Goal: Task Accomplishment & Management: Complete application form

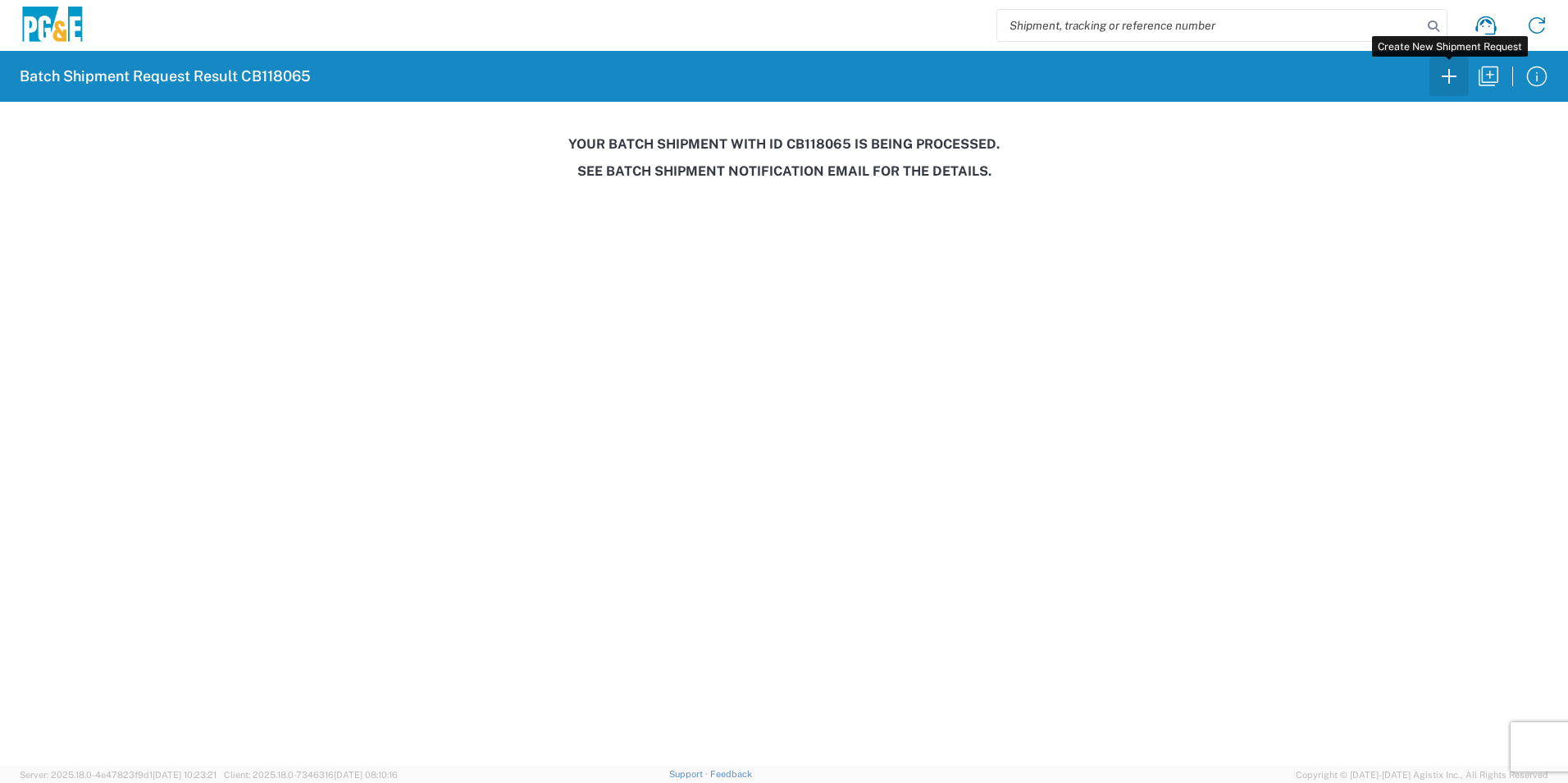
click at [1452, 73] on icon "button" at bounding box center [1449, 76] width 26 height 26
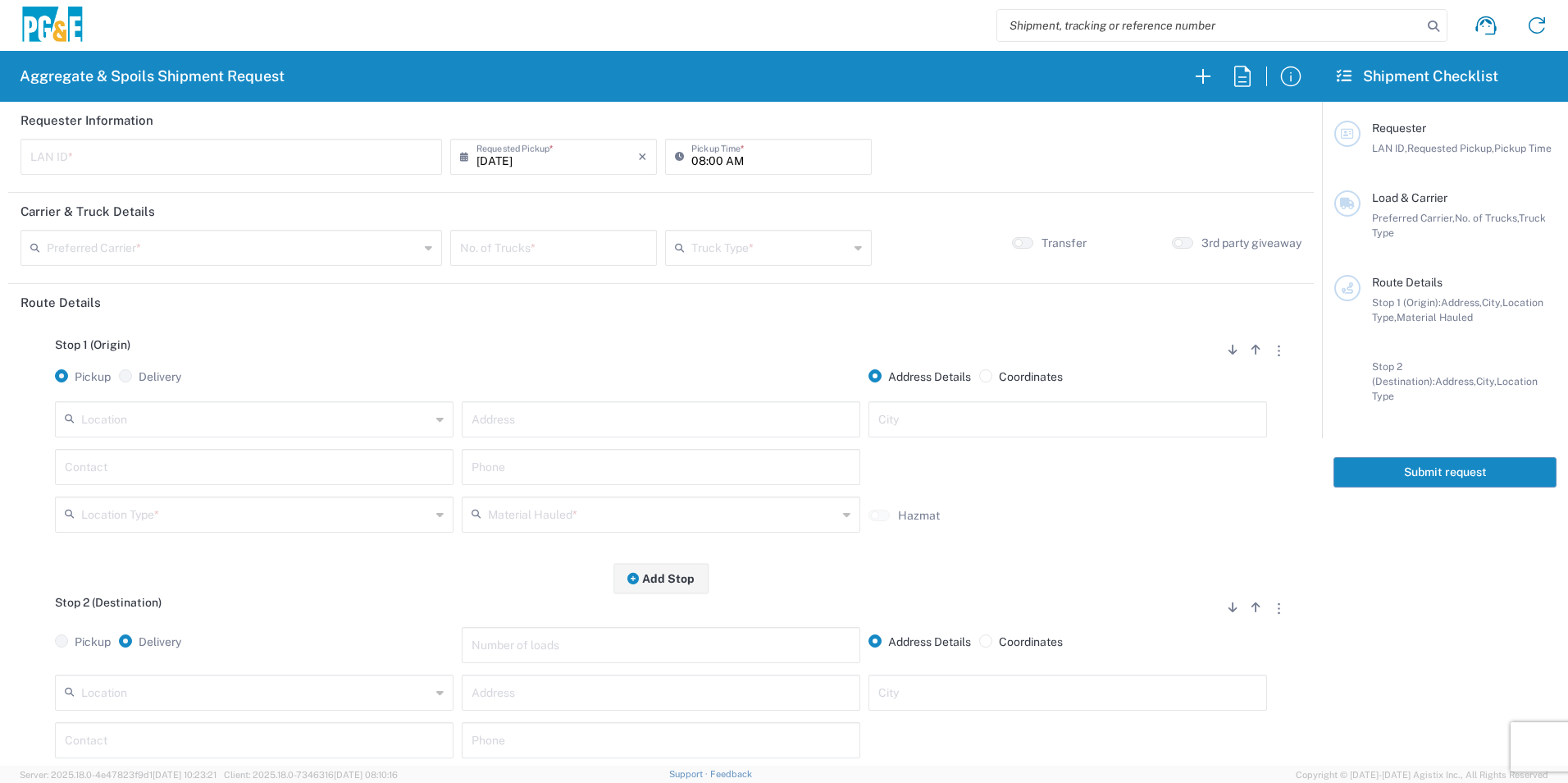
click at [156, 158] on input "text" at bounding box center [231, 155] width 402 height 28
type input "RXIN"
click at [693, 158] on input "08:00 AM" at bounding box center [777, 155] width 171 height 28
click at [710, 153] on input "07:00 AM" at bounding box center [777, 155] width 171 height 28
type input "07:30 AM"
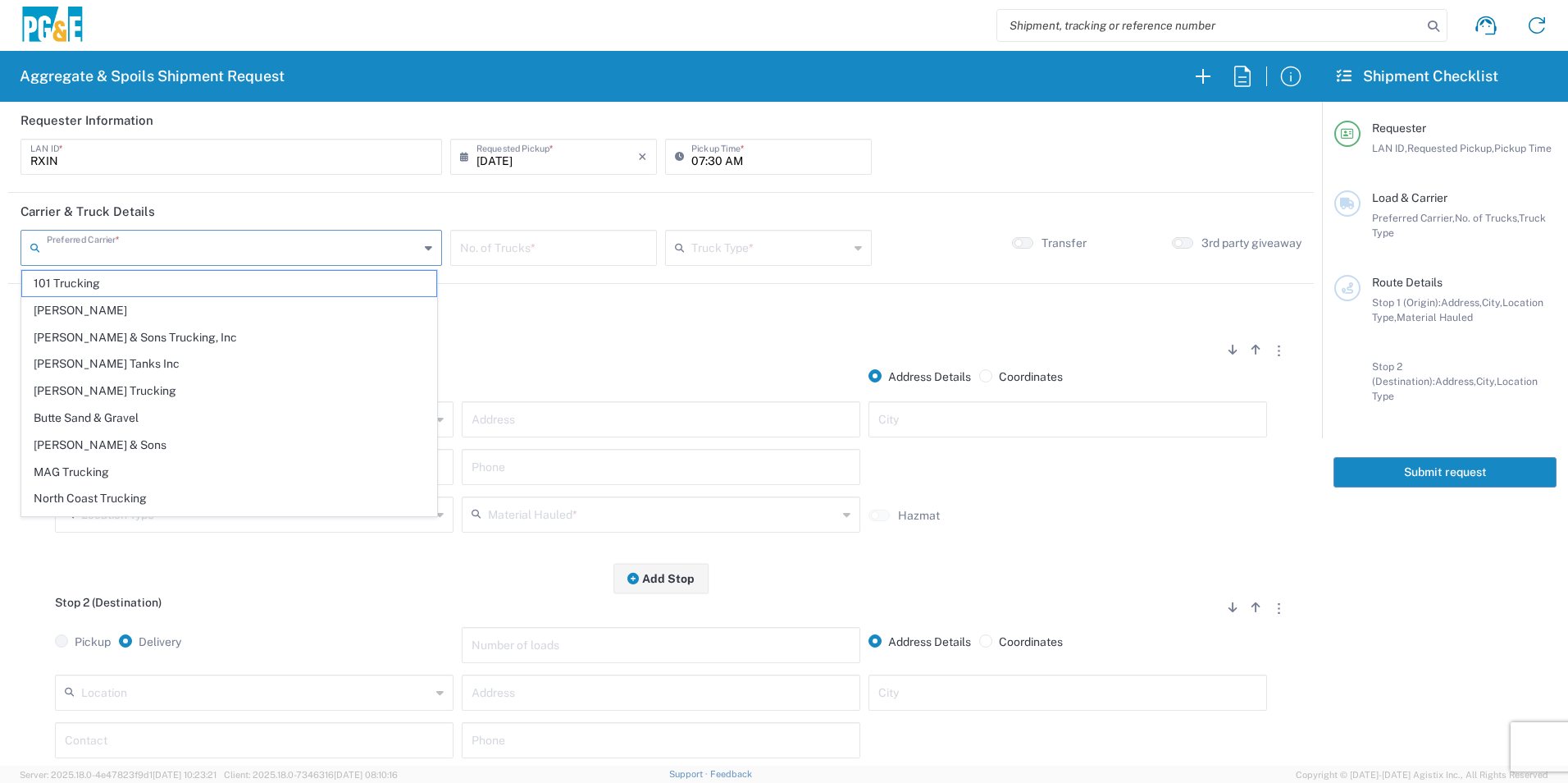
click at [199, 236] on input "text" at bounding box center [233, 246] width 372 height 28
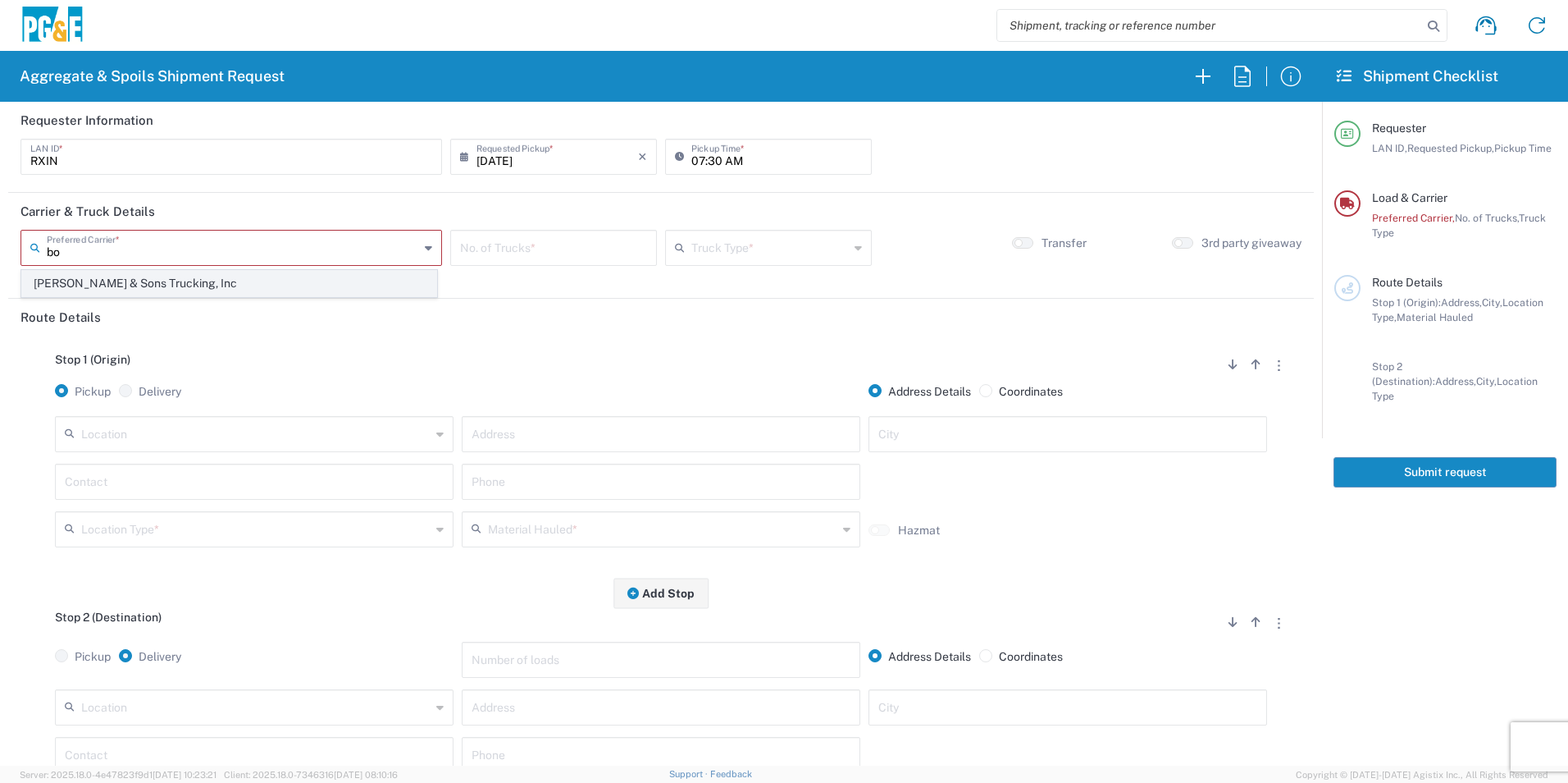
click at [166, 289] on span "[PERSON_NAME] & Sons Trucking, Inc" at bounding box center [229, 283] width 414 height 25
type input "[PERSON_NAME] & Sons Trucking, Inc"
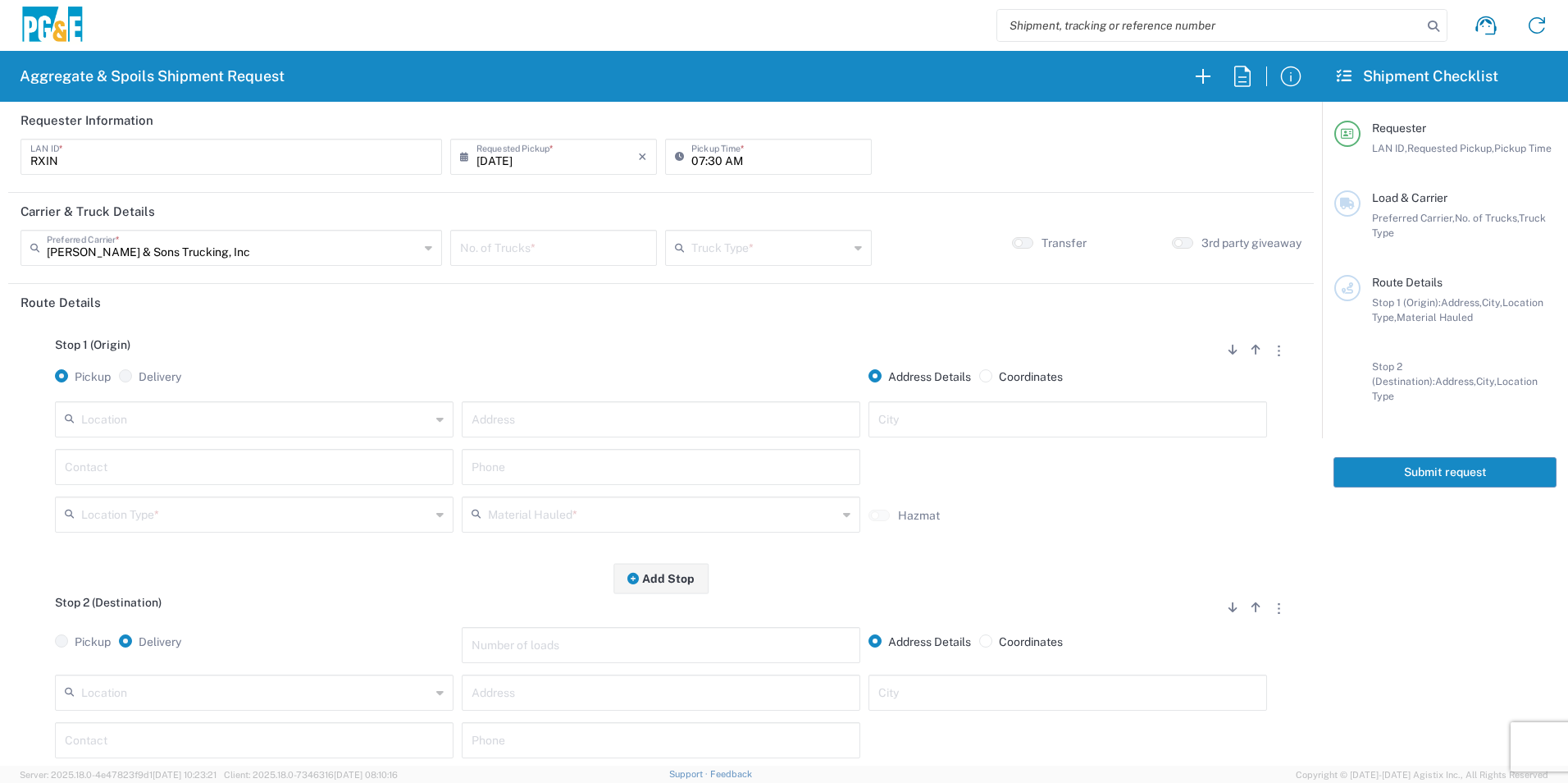
click at [572, 242] on input "number" at bounding box center [553, 246] width 187 height 28
type input "1"
click at [759, 254] on input "text" at bounding box center [770, 246] width 158 height 28
drag, startPoint x: 730, startPoint y: 385, endPoint x: 1063, endPoint y: 248, distance: 360.1
click at [731, 385] on span "Super Dump" at bounding box center [760, 391] width 201 height 25
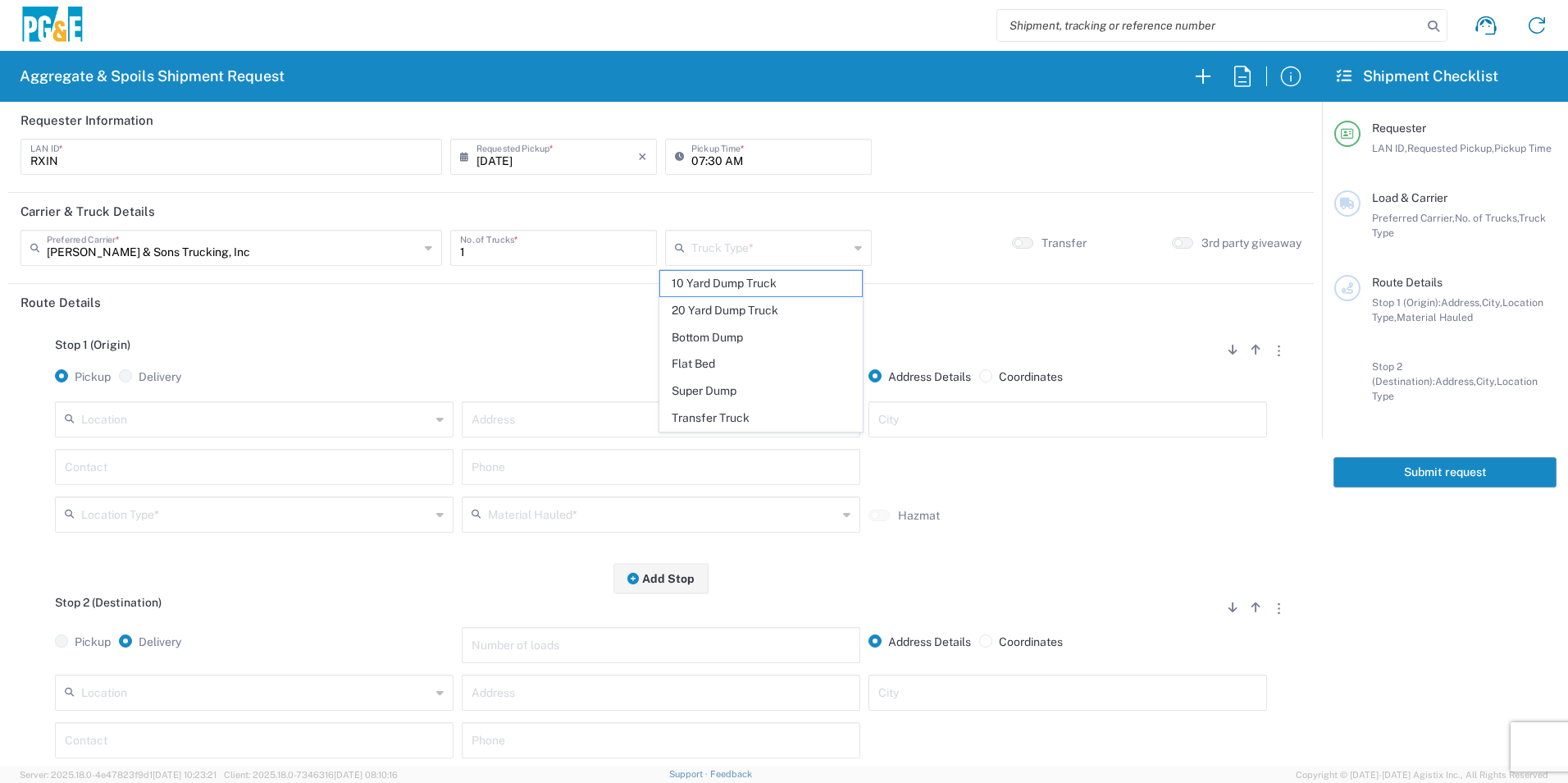
type input "Super Dump"
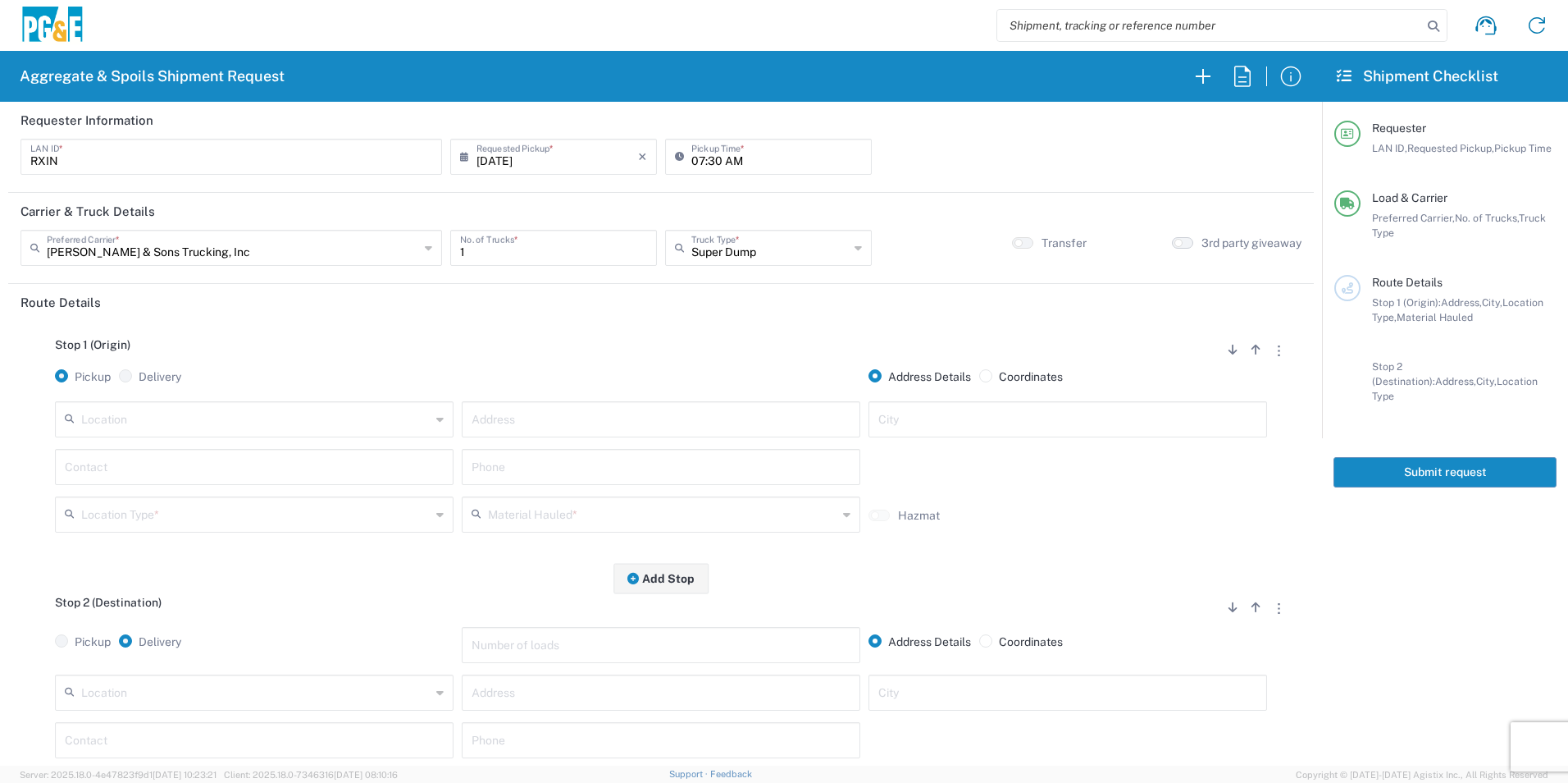
click at [1174, 245] on small "button" at bounding box center [1178, 243] width 9 height 9
click at [576, 423] on input "text" at bounding box center [661, 417] width 379 height 28
paste input "[STREET_ADDRESS]"
type input "[STREET_ADDRESS]"
type input "[GEOGRAPHIC_DATA]"
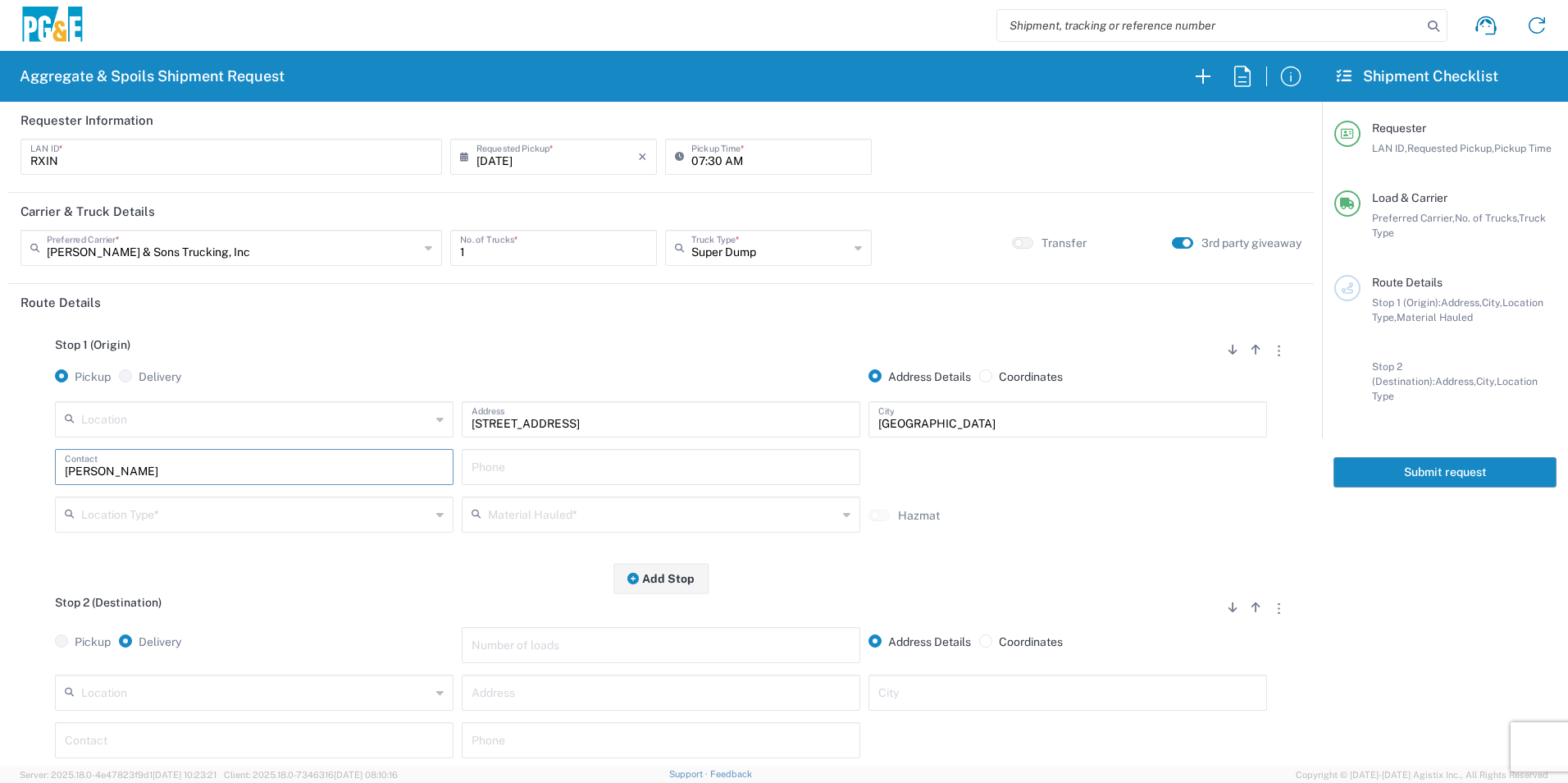
type input "[PERSON_NAME]"
click at [535, 468] on input "text" at bounding box center [661, 465] width 379 height 28
paste input "[PHONE_NUMBER]"
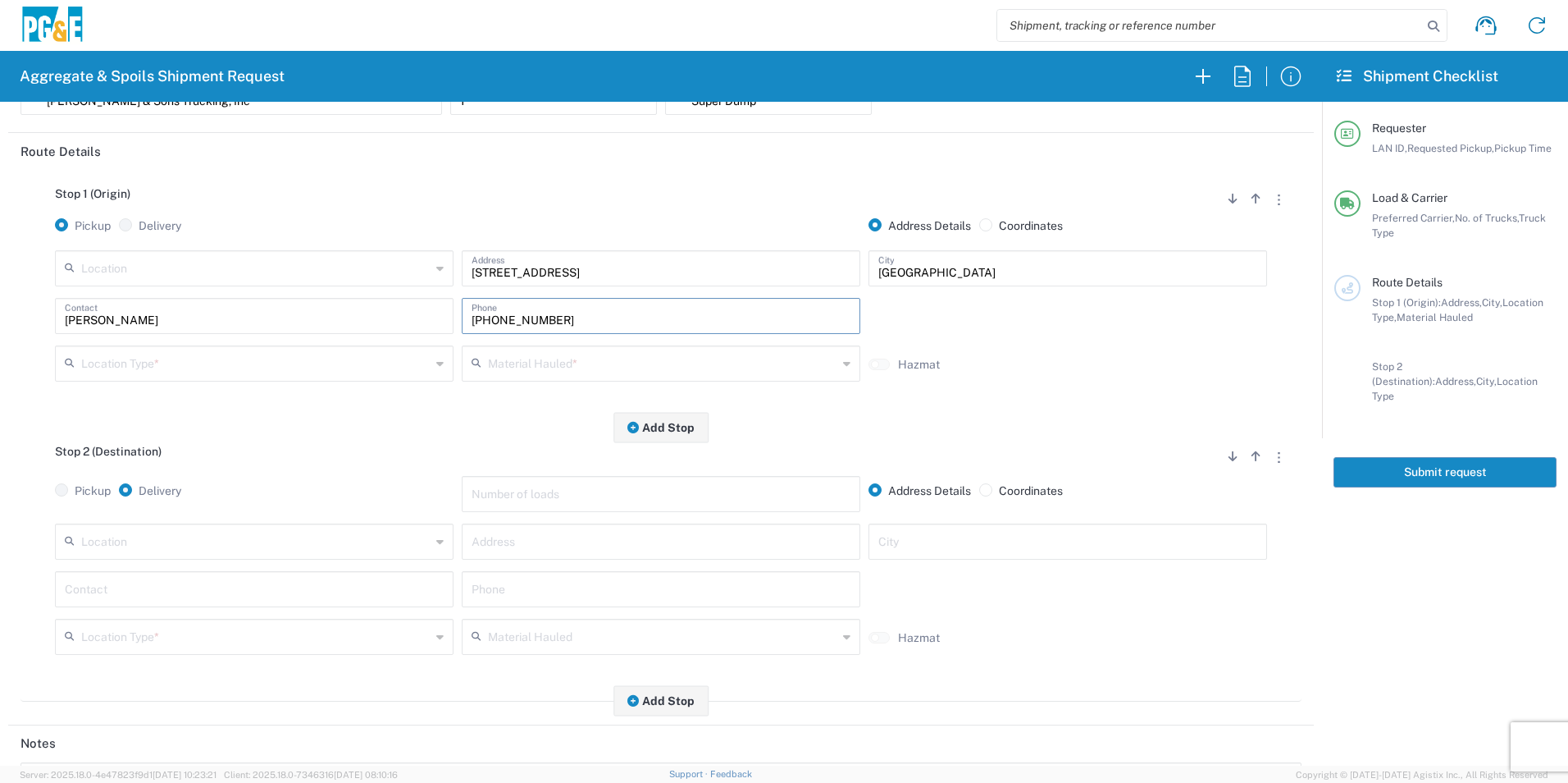
scroll to position [164, 0]
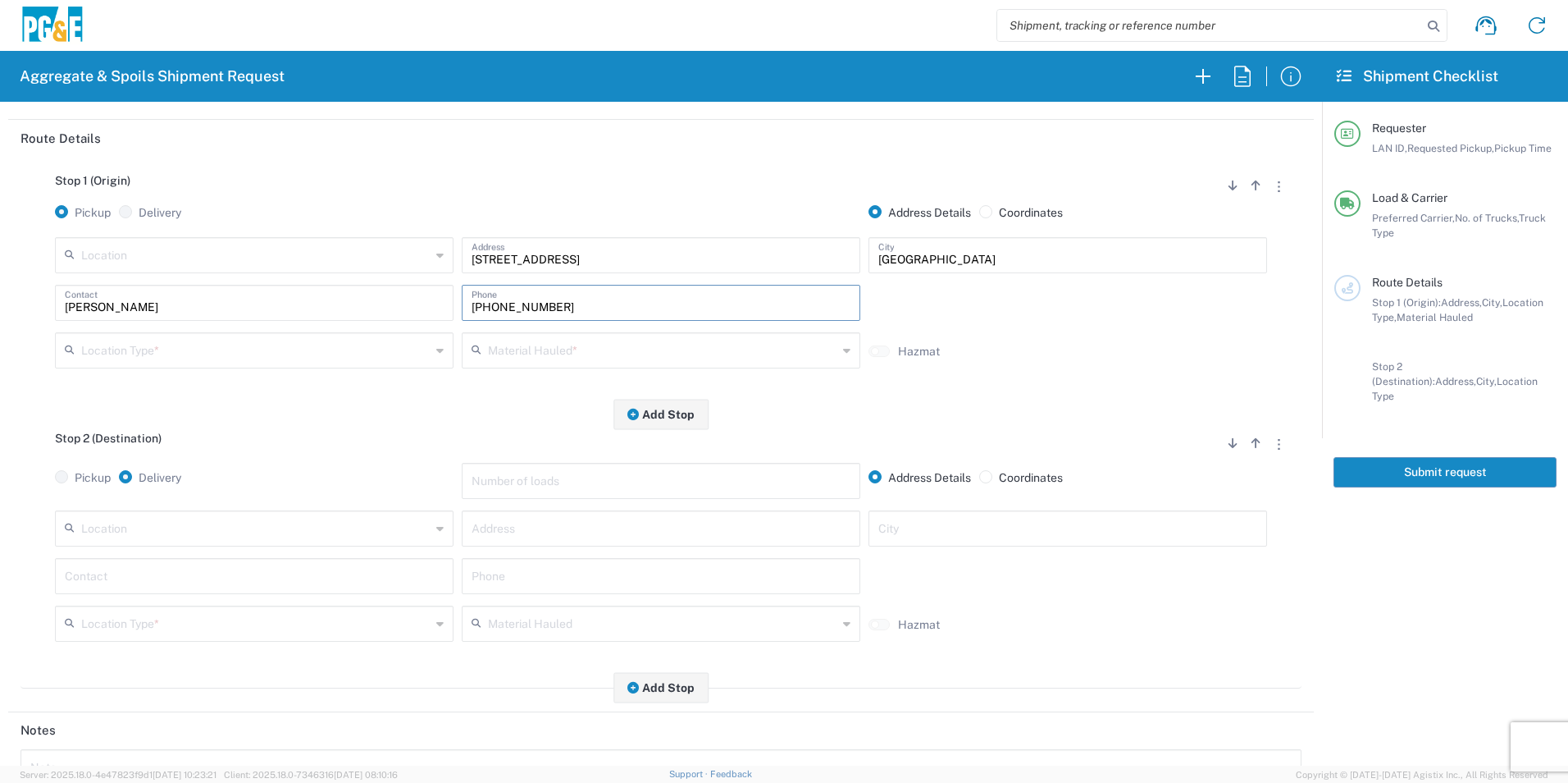
type input "[PHONE_NUMBER]"
click at [503, 572] on input "text" at bounding box center [661, 574] width 379 height 28
paste input "[PHONE_NUMBER]"
type input "[PHONE_NUMBER]"
click at [250, 347] on input "text" at bounding box center [255, 348] width 349 height 28
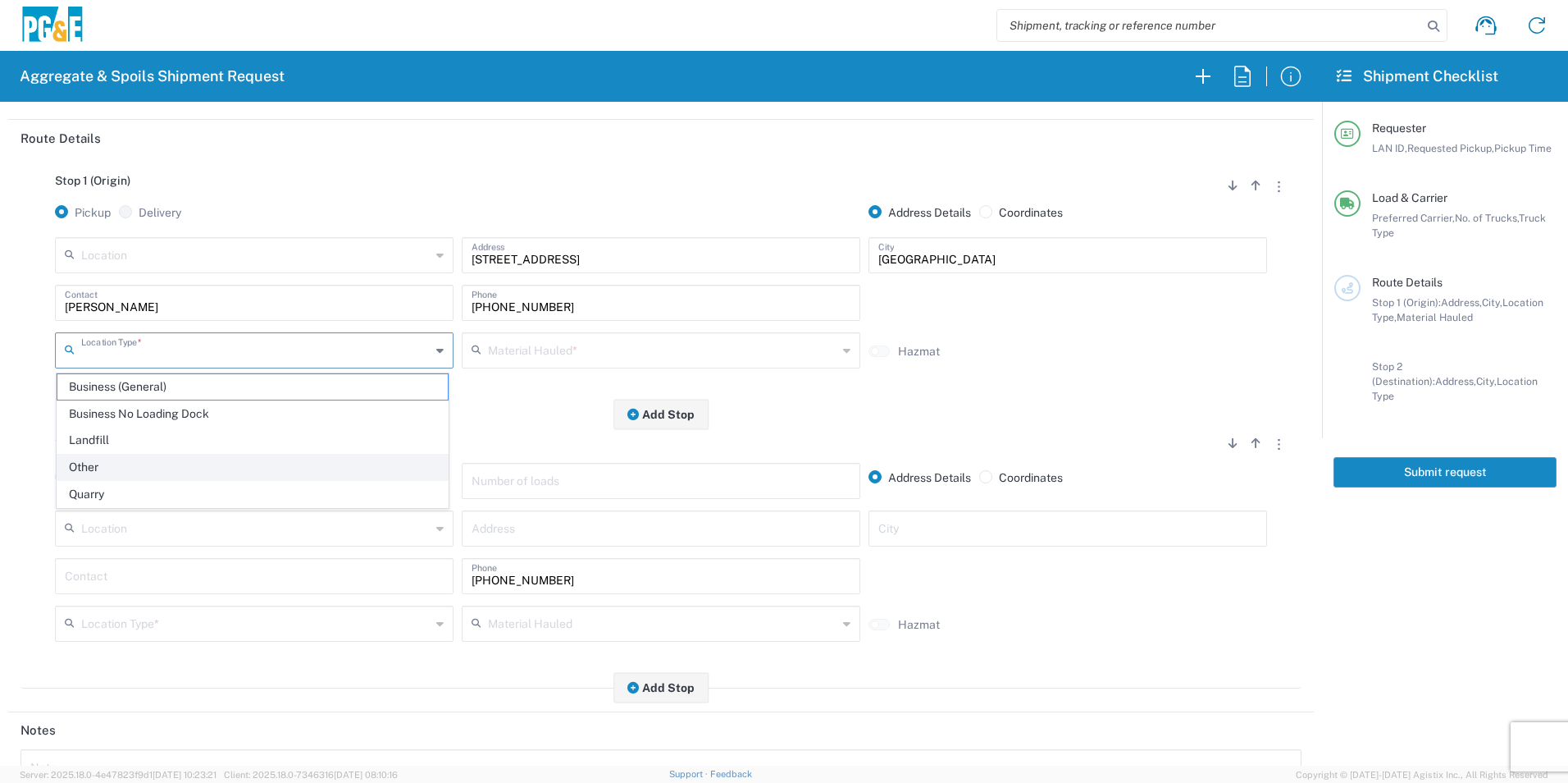
click at [118, 471] on span "Other" at bounding box center [253, 467] width 390 height 25
type input "Other"
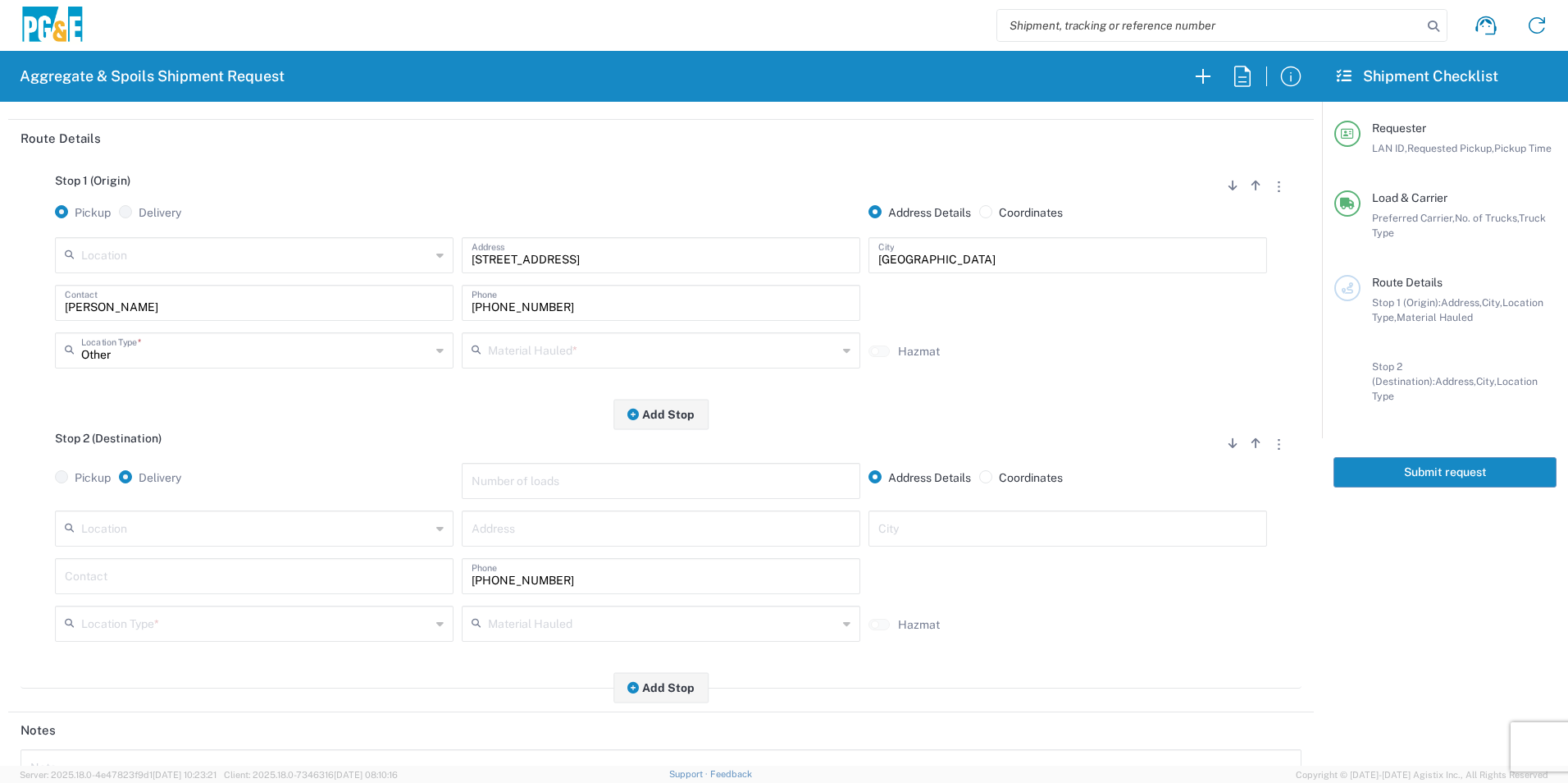
click at [594, 351] on input "text" at bounding box center [662, 348] width 349 height 28
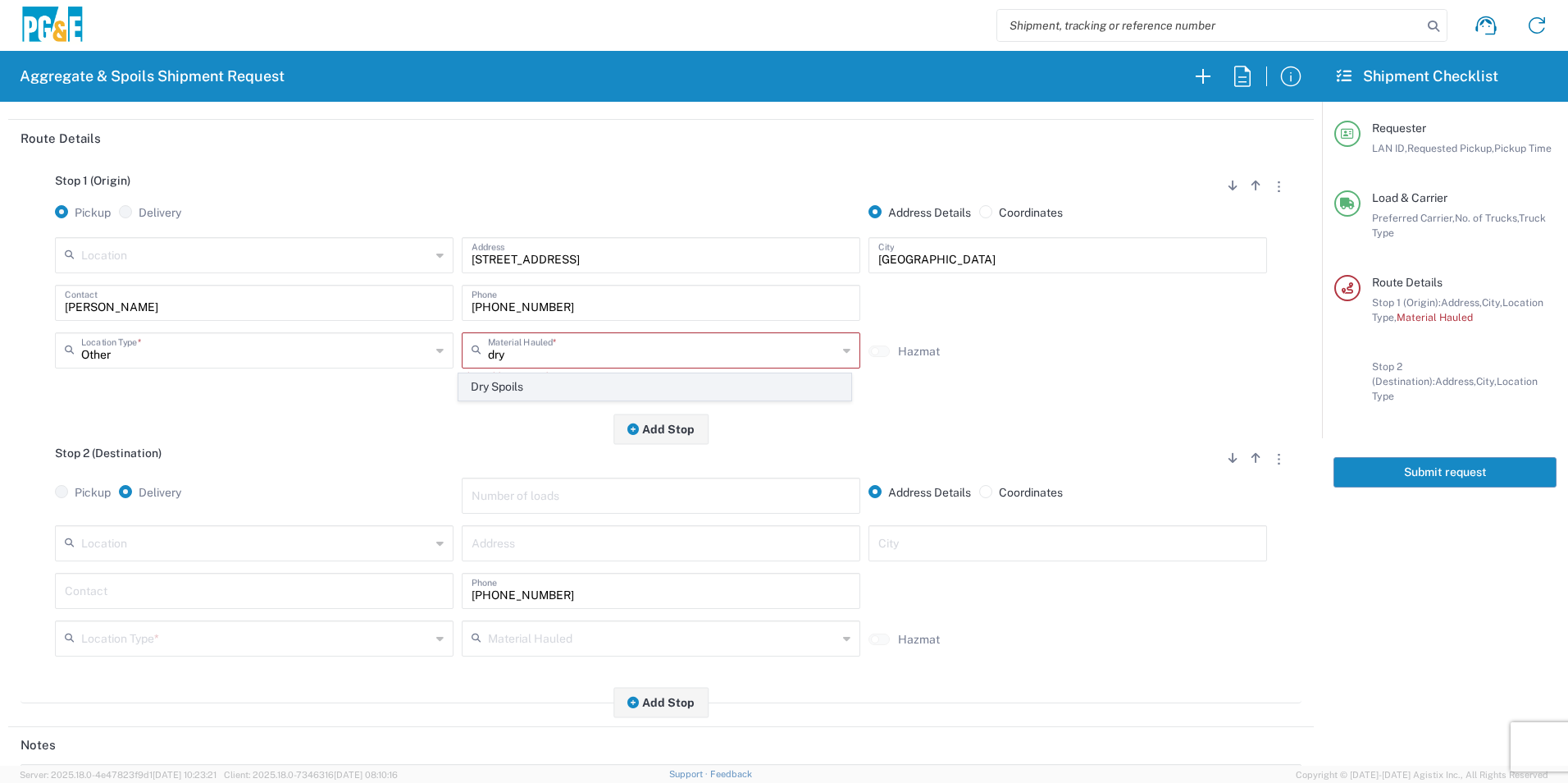
click at [516, 375] on span "Dry Spoils" at bounding box center [654, 386] width 390 height 25
type input "Dry Spoils"
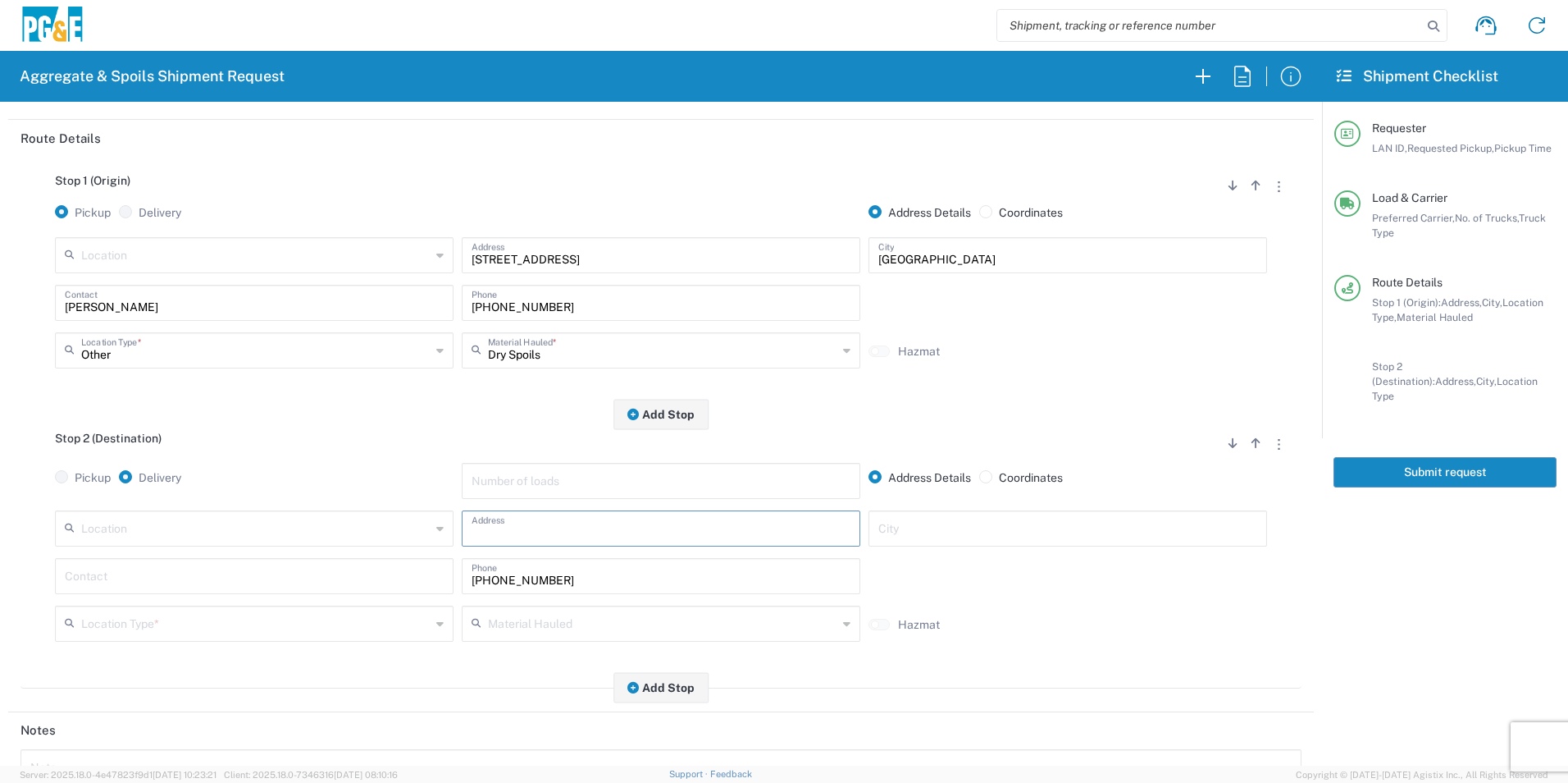
click at [639, 522] on input "text" at bounding box center [661, 527] width 379 height 28
paste input "[STREET_ADDRESS]"
type input "[STREET_ADDRESS]"
type input "[GEOGRAPHIC_DATA]"
type input "[PERSON_NAME]"
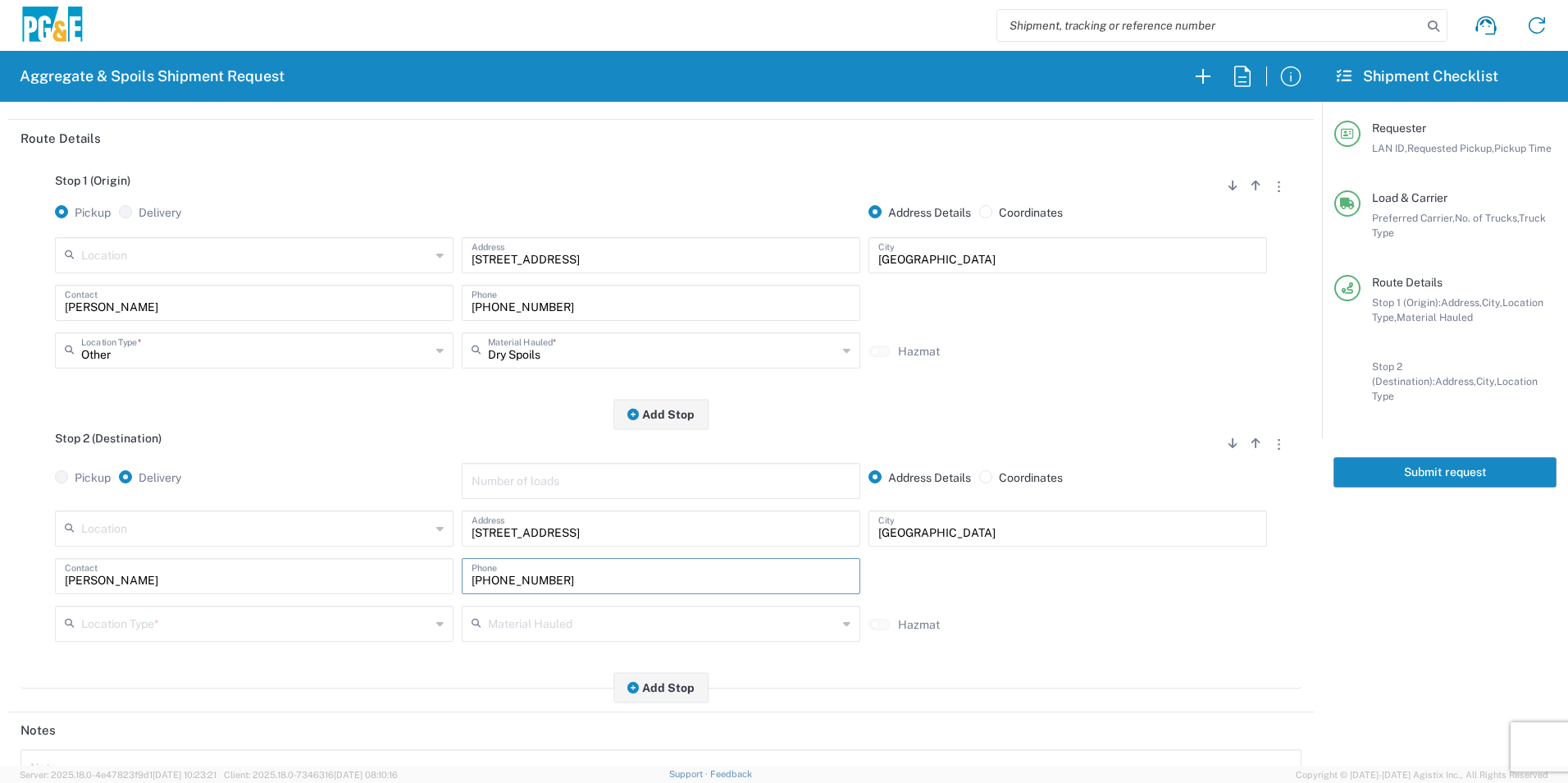
click at [347, 618] on input "text" at bounding box center [255, 622] width 349 height 28
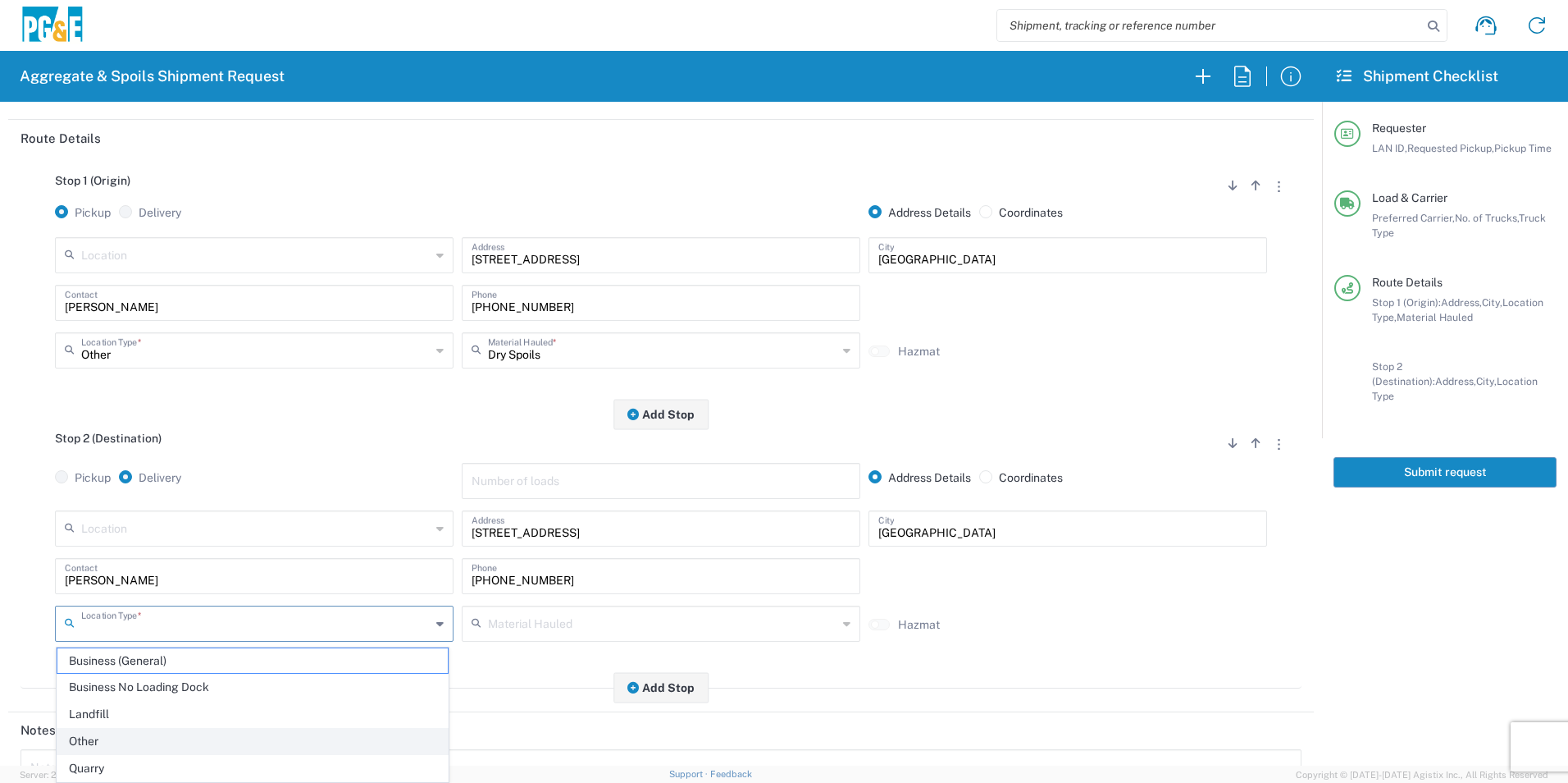
click at [155, 732] on span "Other" at bounding box center [253, 741] width 390 height 25
type input "Other"
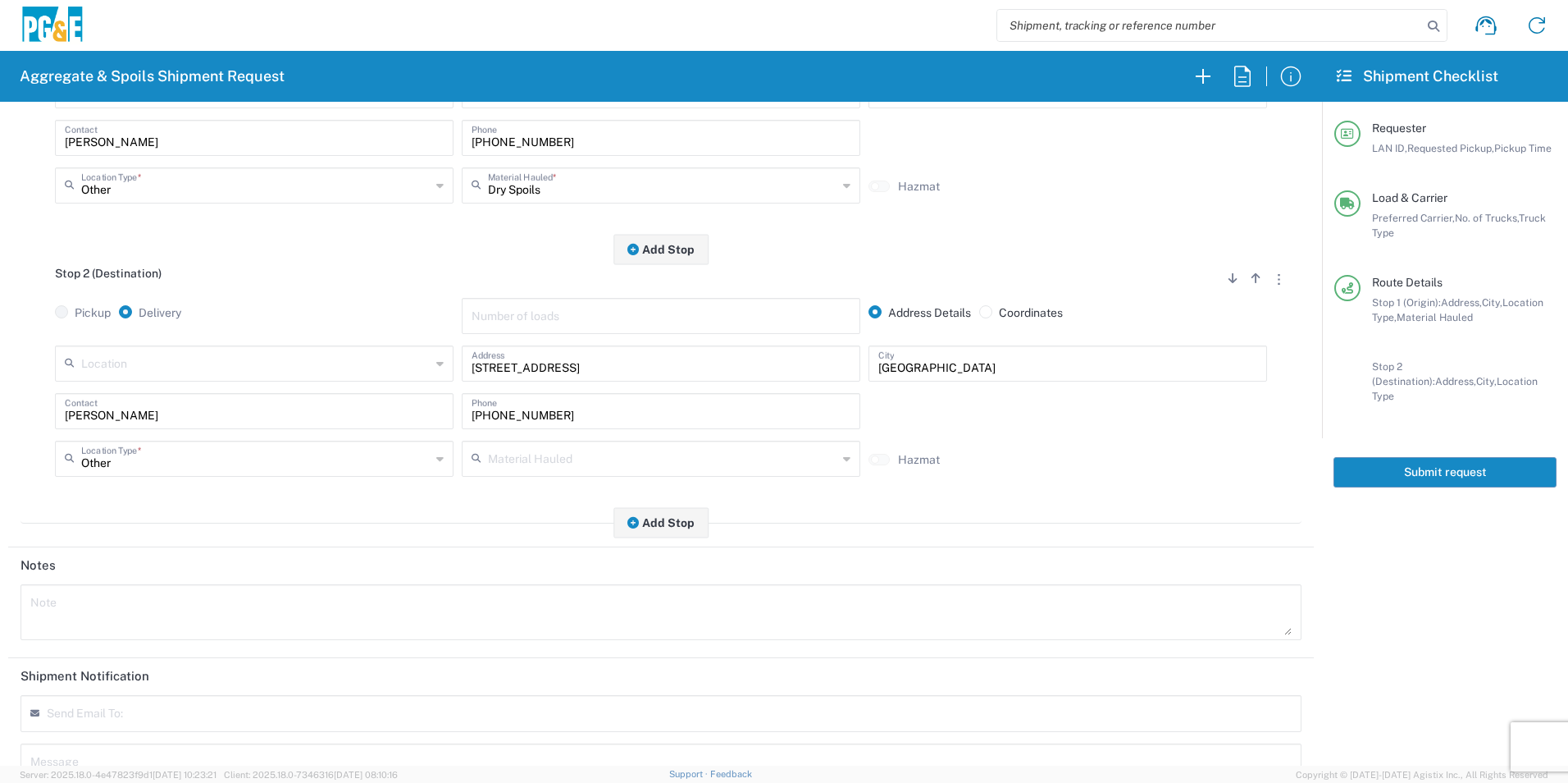
scroll to position [473, 0]
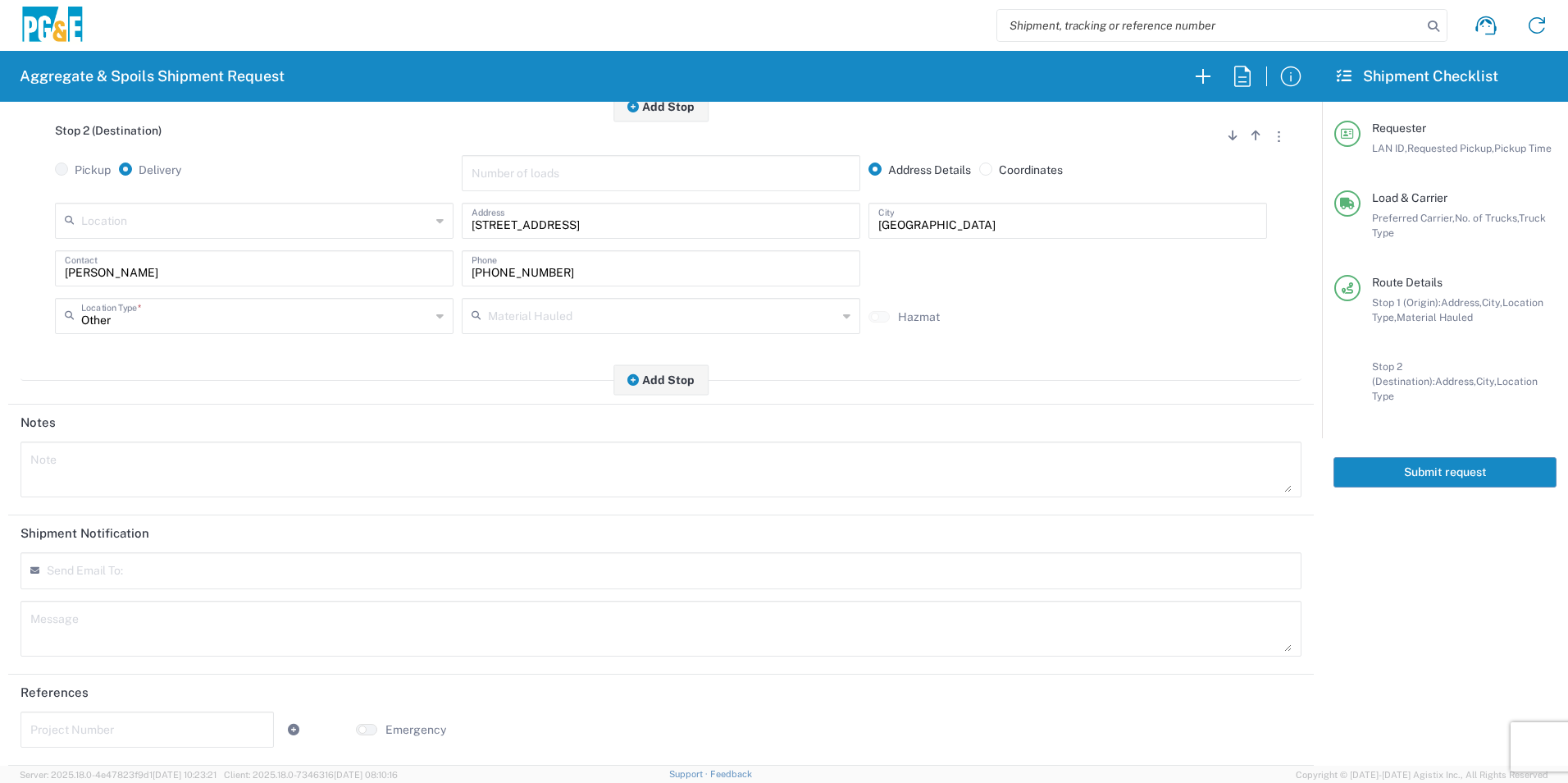
click at [202, 722] on input "text" at bounding box center [147, 728] width 234 height 28
paste input "74058644"
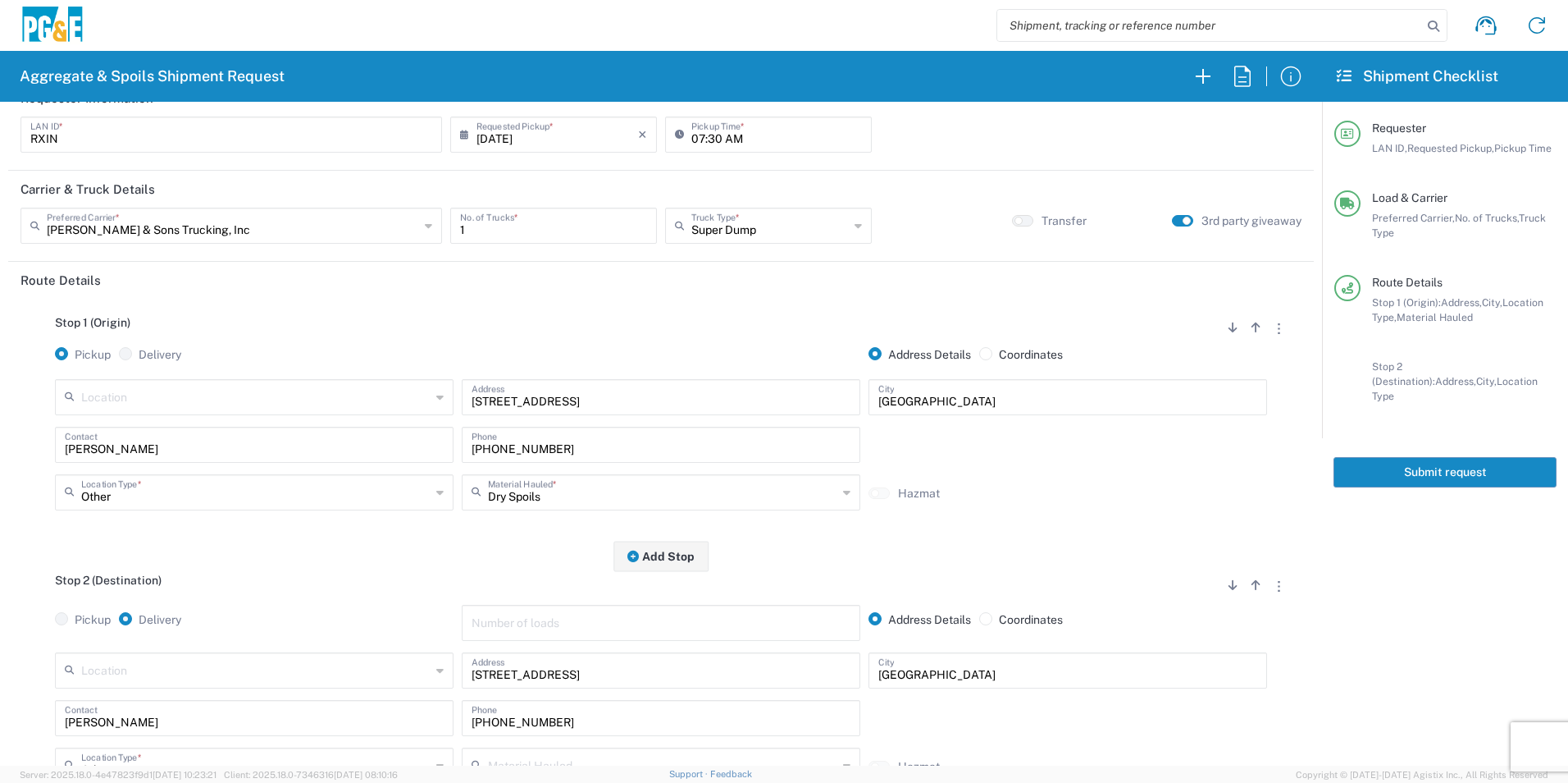
scroll to position [0, 0]
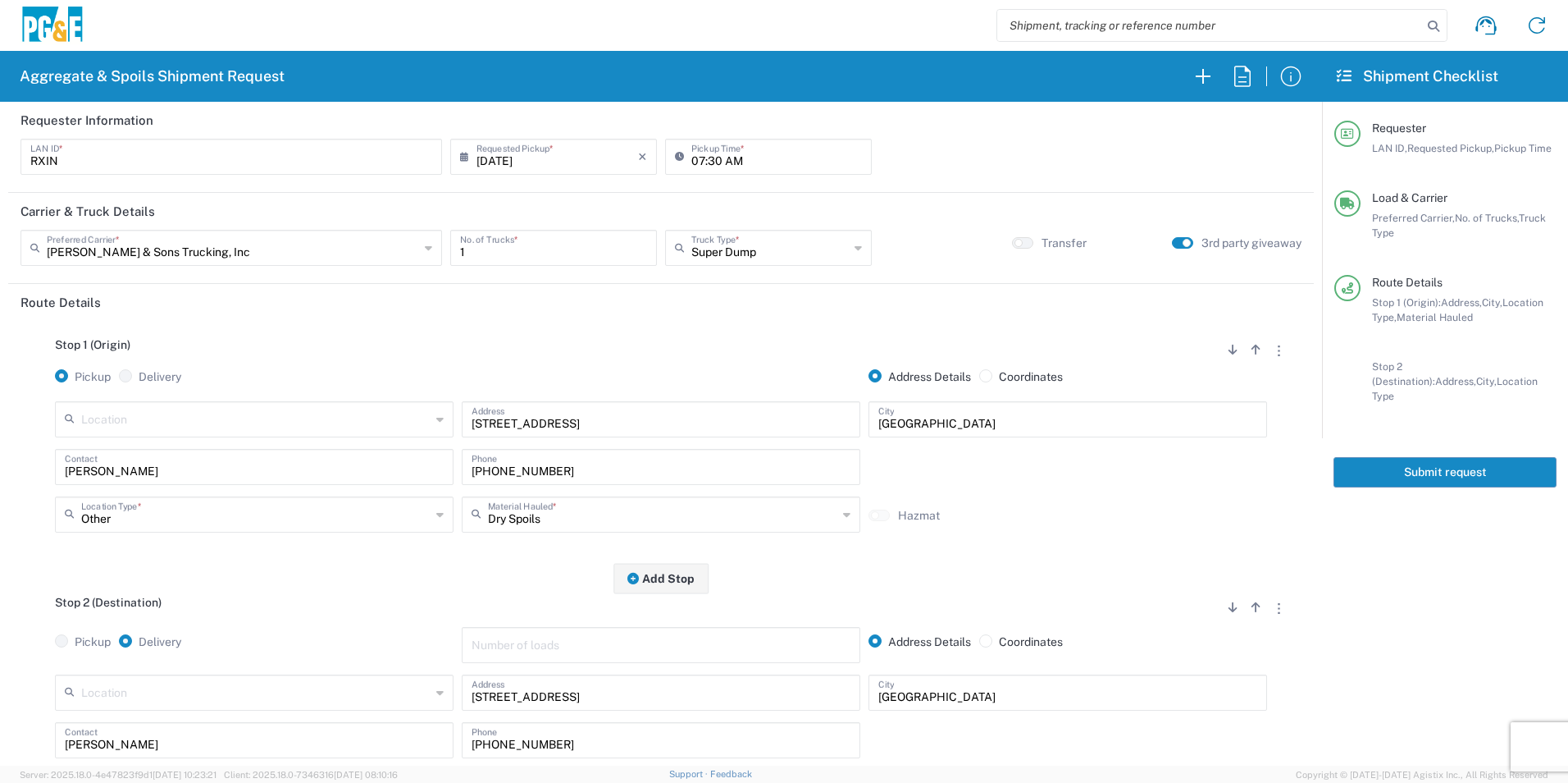
type input "74058644"
drag, startPoint x: 1495, startPoint y: 456, endPoint x: 1526, endPoint y: 462, distance: 31.6
click at [1494, 457] on button "Submit request" at bounding box center [1445, 472] width 223 height 30
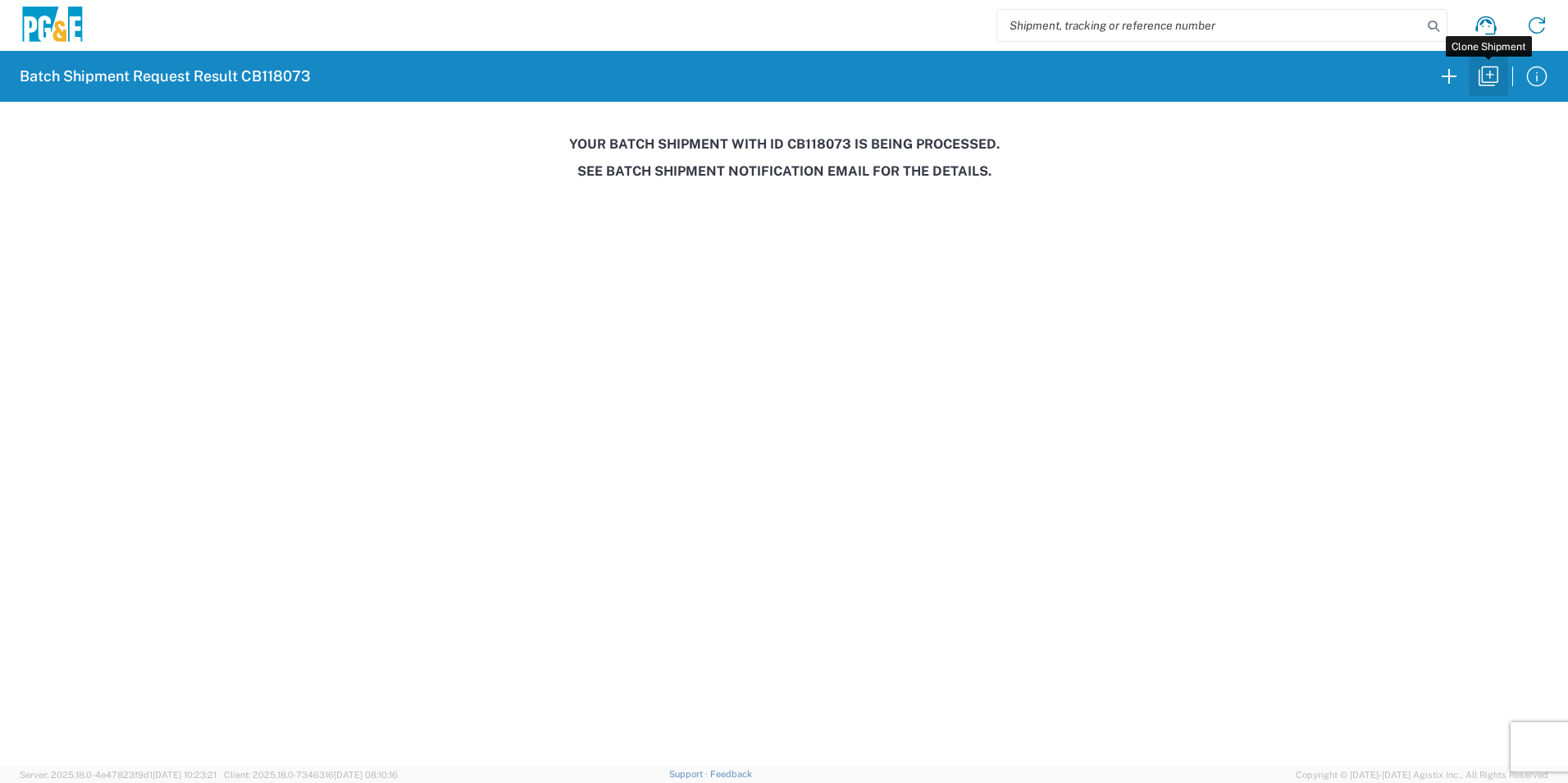
click at [1496, 78] on icon "button" at bounding box center [1488, 76] width 26 height 26
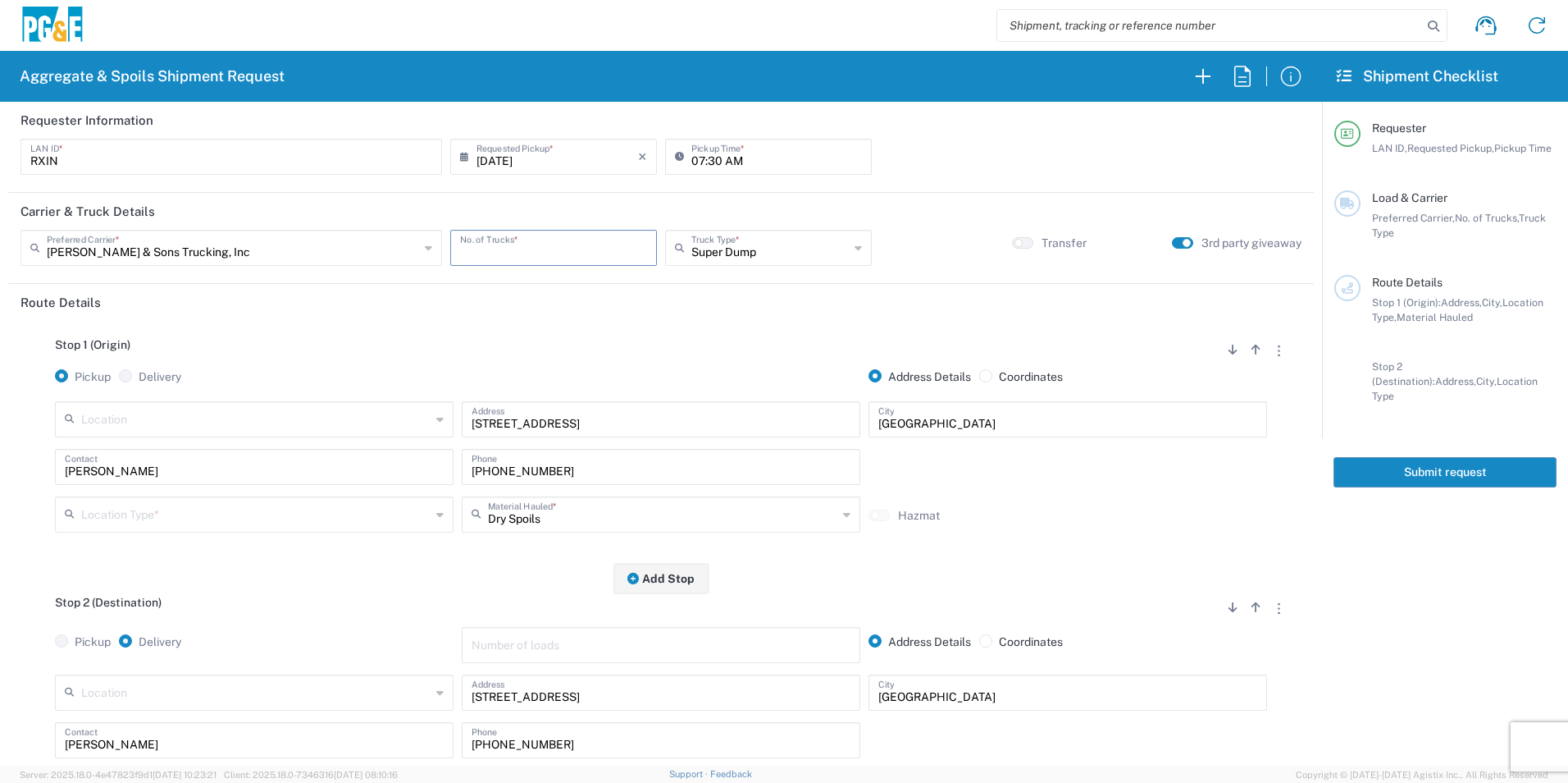
click at [535, 247] on input "number" at bounding box center [553, 246] width 187 height 28
type input "1"
click at [718, 156] on input "07:30 AM" at bounding box center [777, 155] width 171 height 28
click at [712, 158] on input "07:30 AM" at bounding box center [777, 155] width 171 height 28
type input "07:45 AM"
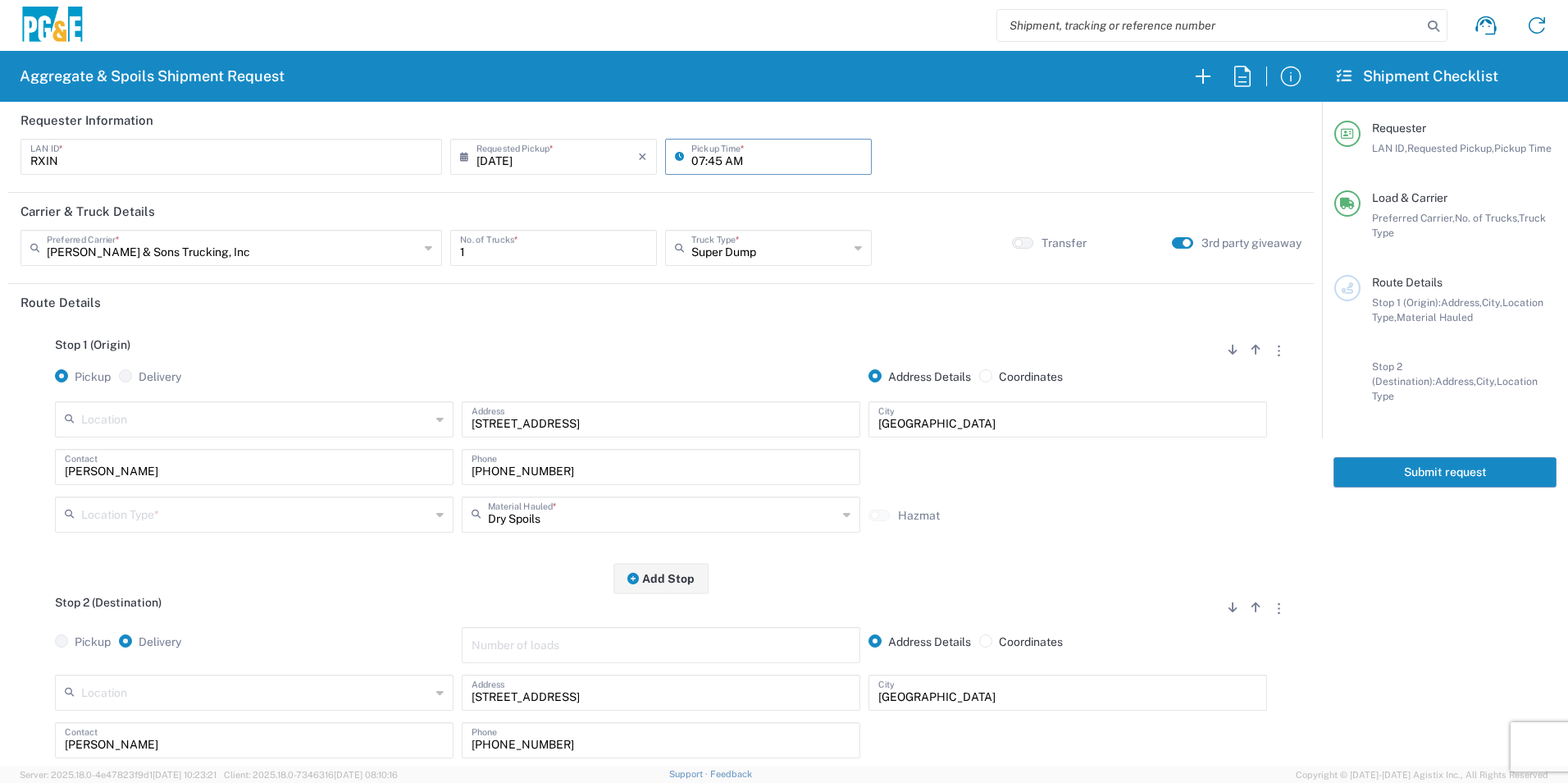
click at [143, 511] on input "text" at bounding box center [255, 512] width 349 height 28
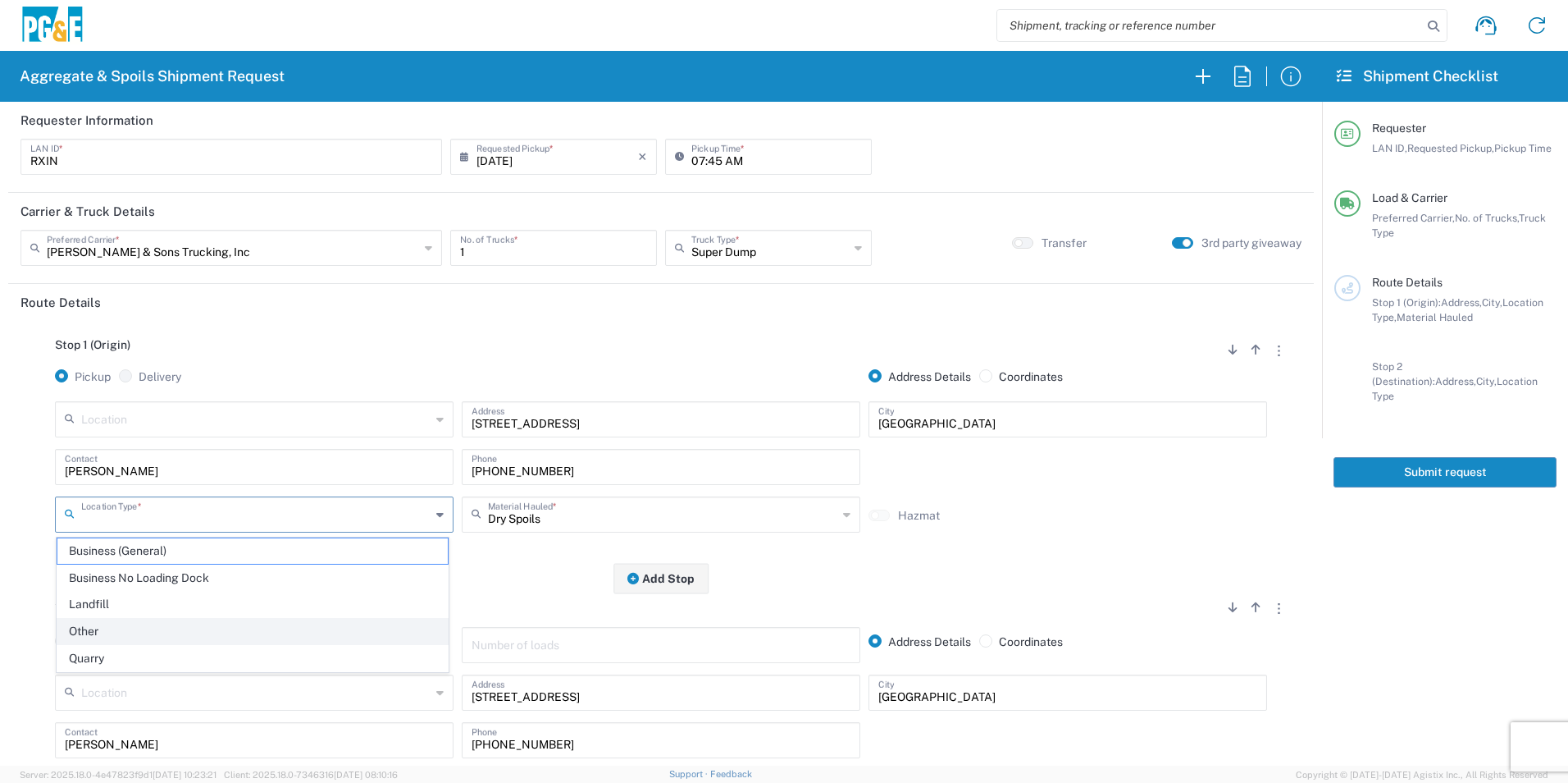
click at [97, 625] on span "Other" at bounding box center [253, 630] width 390 height 25
type input "Other"
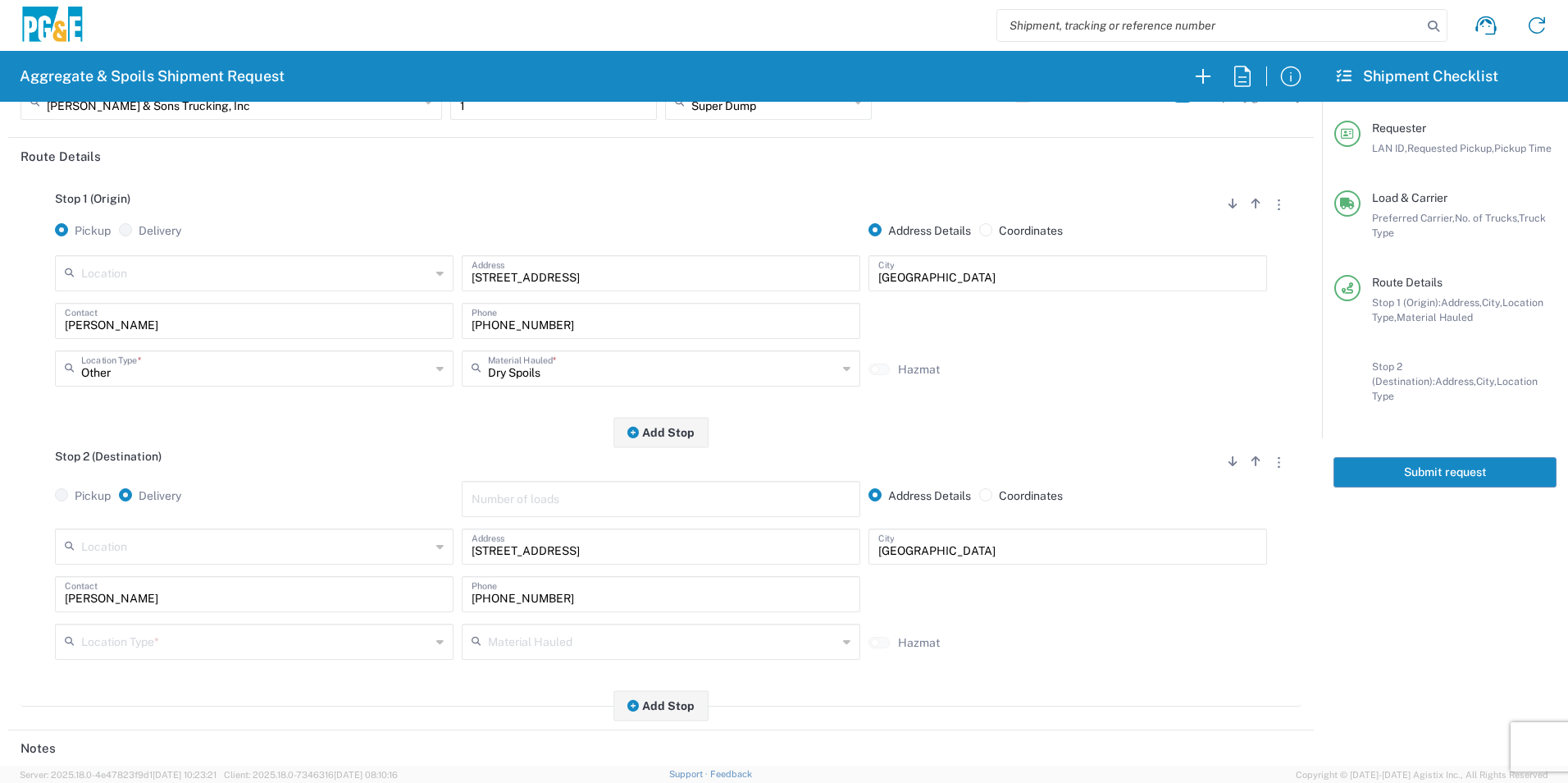
scroll to position [164, 0]
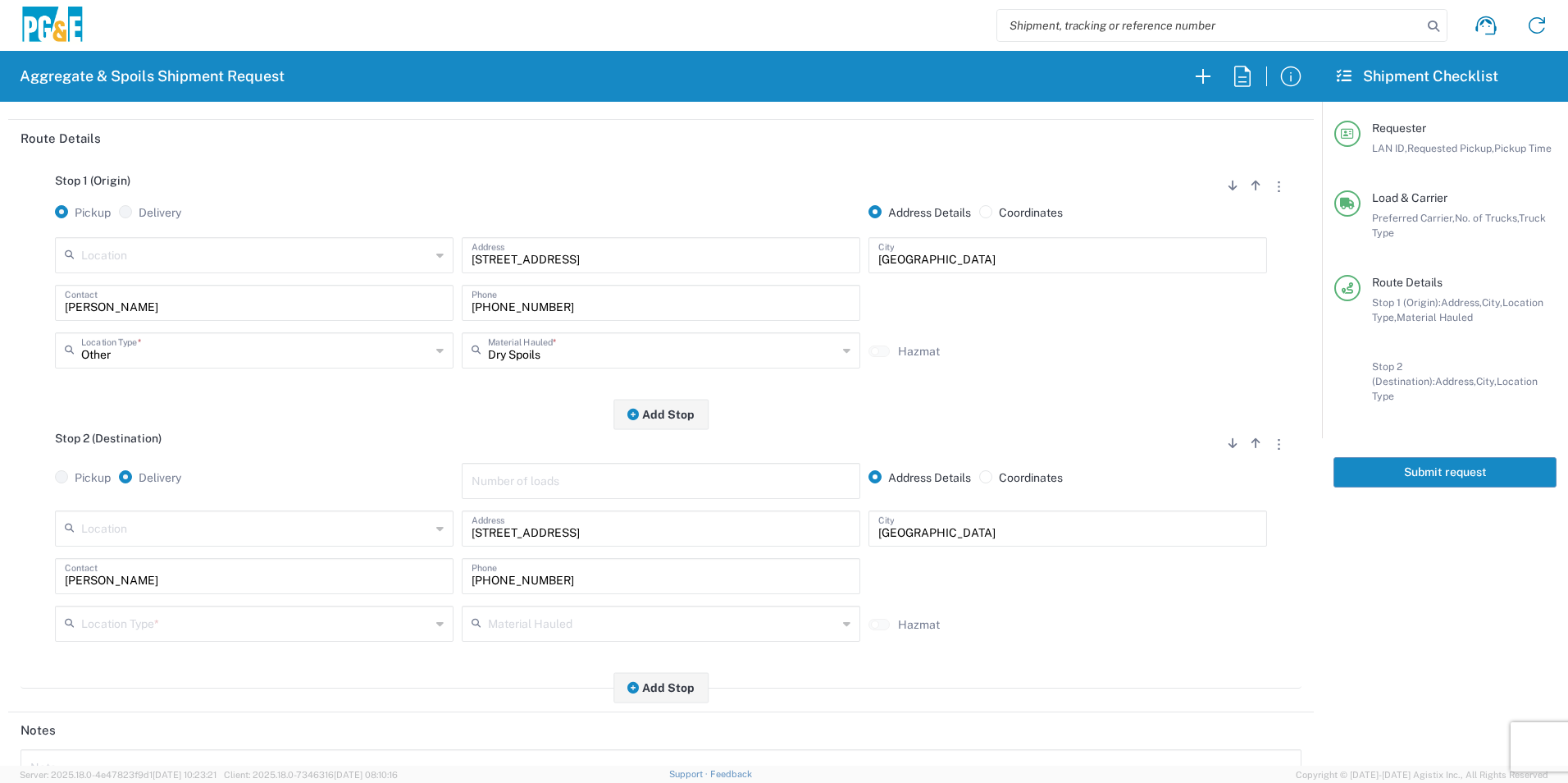
click at [128, 629] on input "text" at bounding box center [255, 622] width 349 height 28
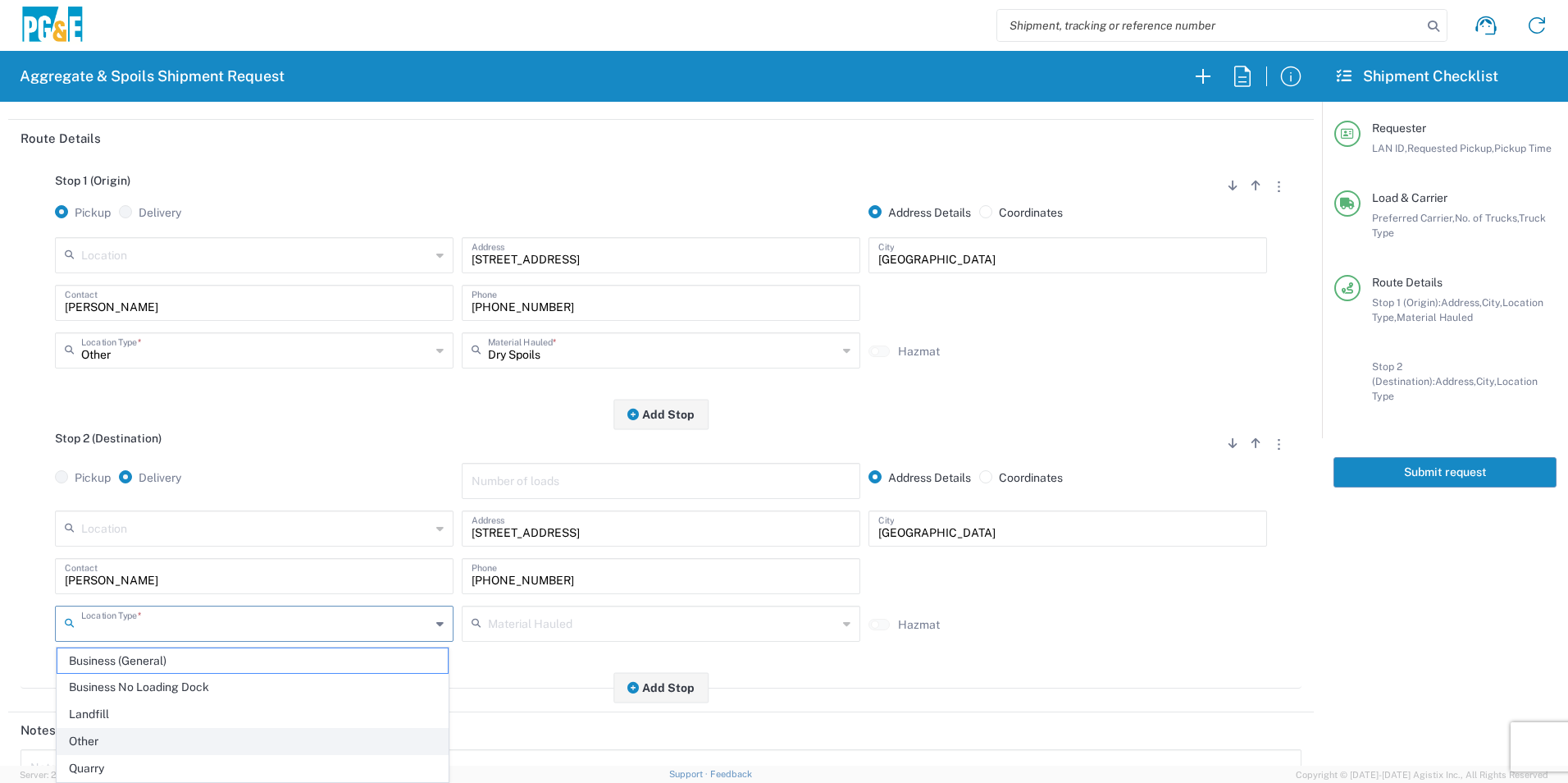
click at [79, 739] on span "Other" at bounding box center [253, 741] width 390 height 25
type input "Other"
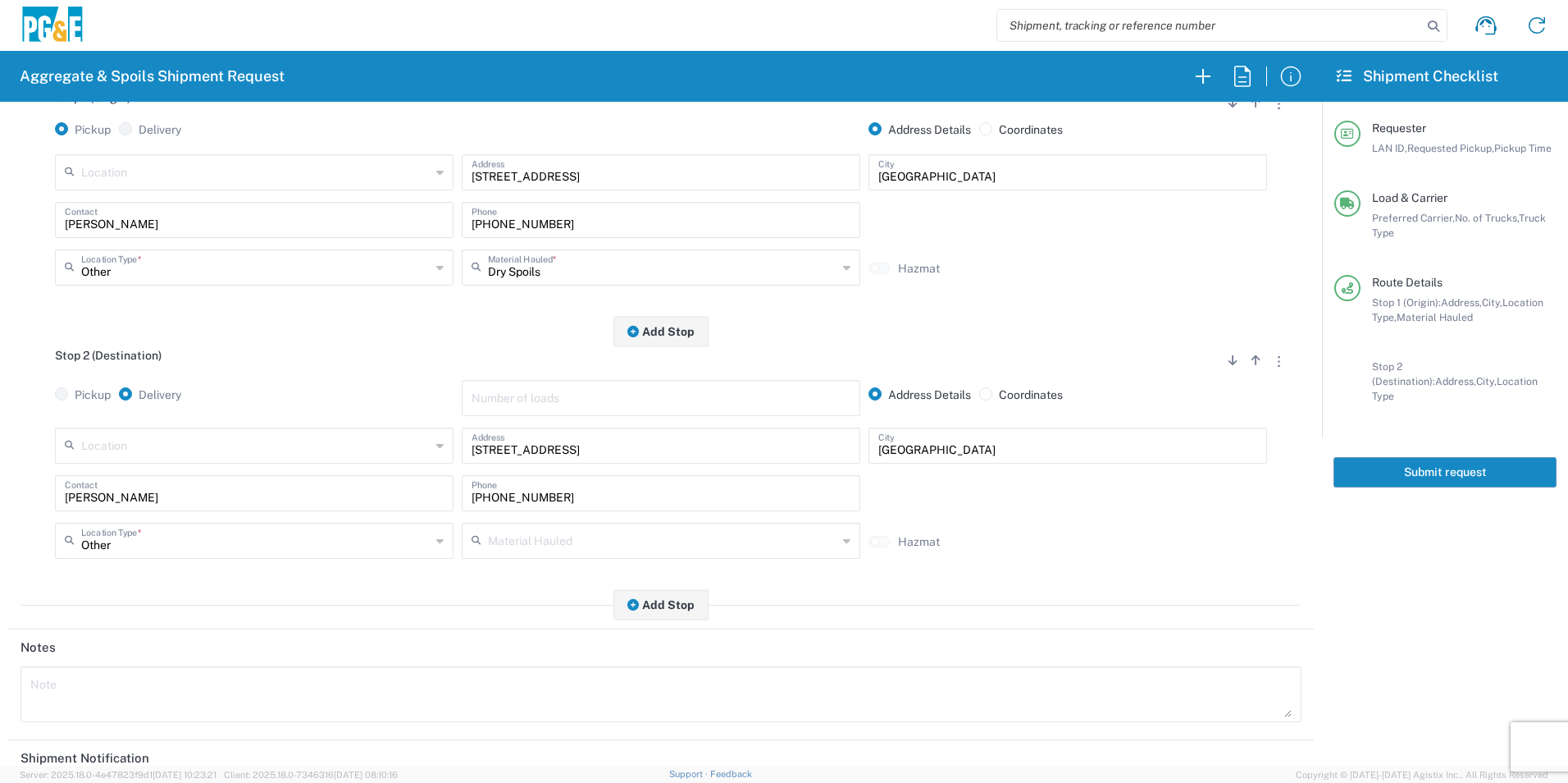
scroll to position [410, 0]
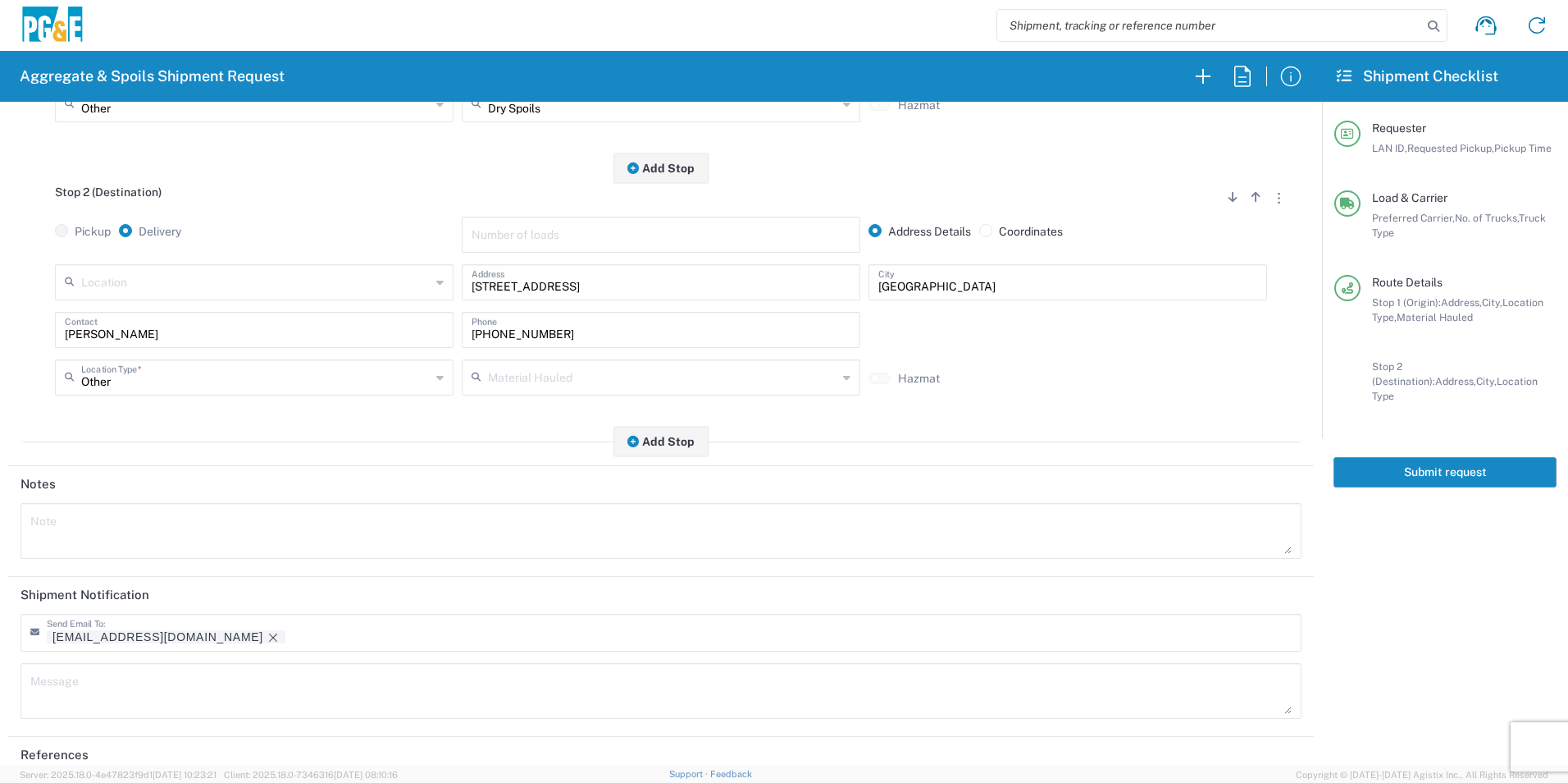
drag, startPoint x: 151, startPoint y: 636, endPoint x: 160, endPoint y: 632, distance: 9.8
click at [269, 636] on icon "Remove tag" at bounding box center [273, 637] width 9 height 9
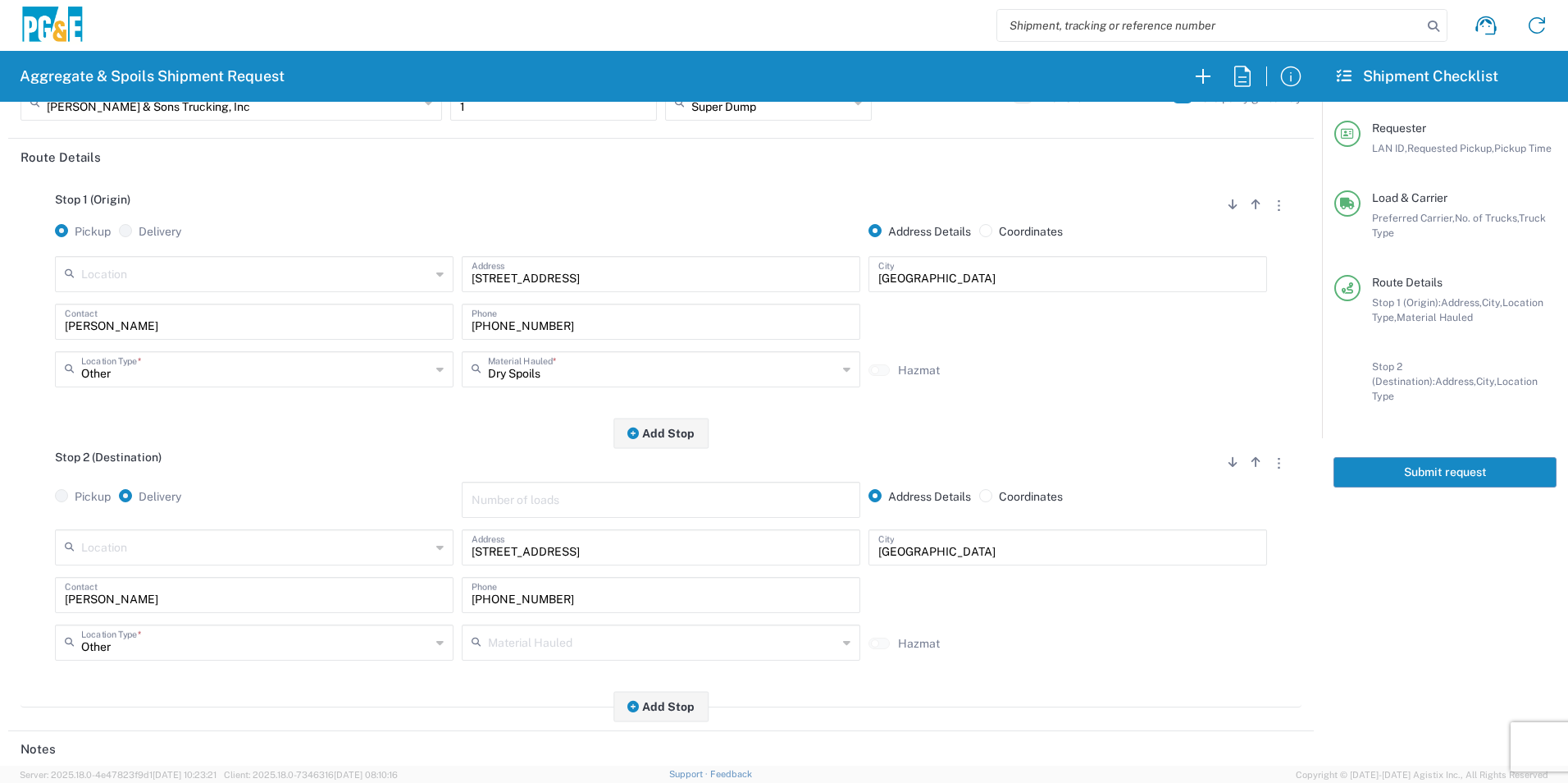
scroll to position [0, 0]
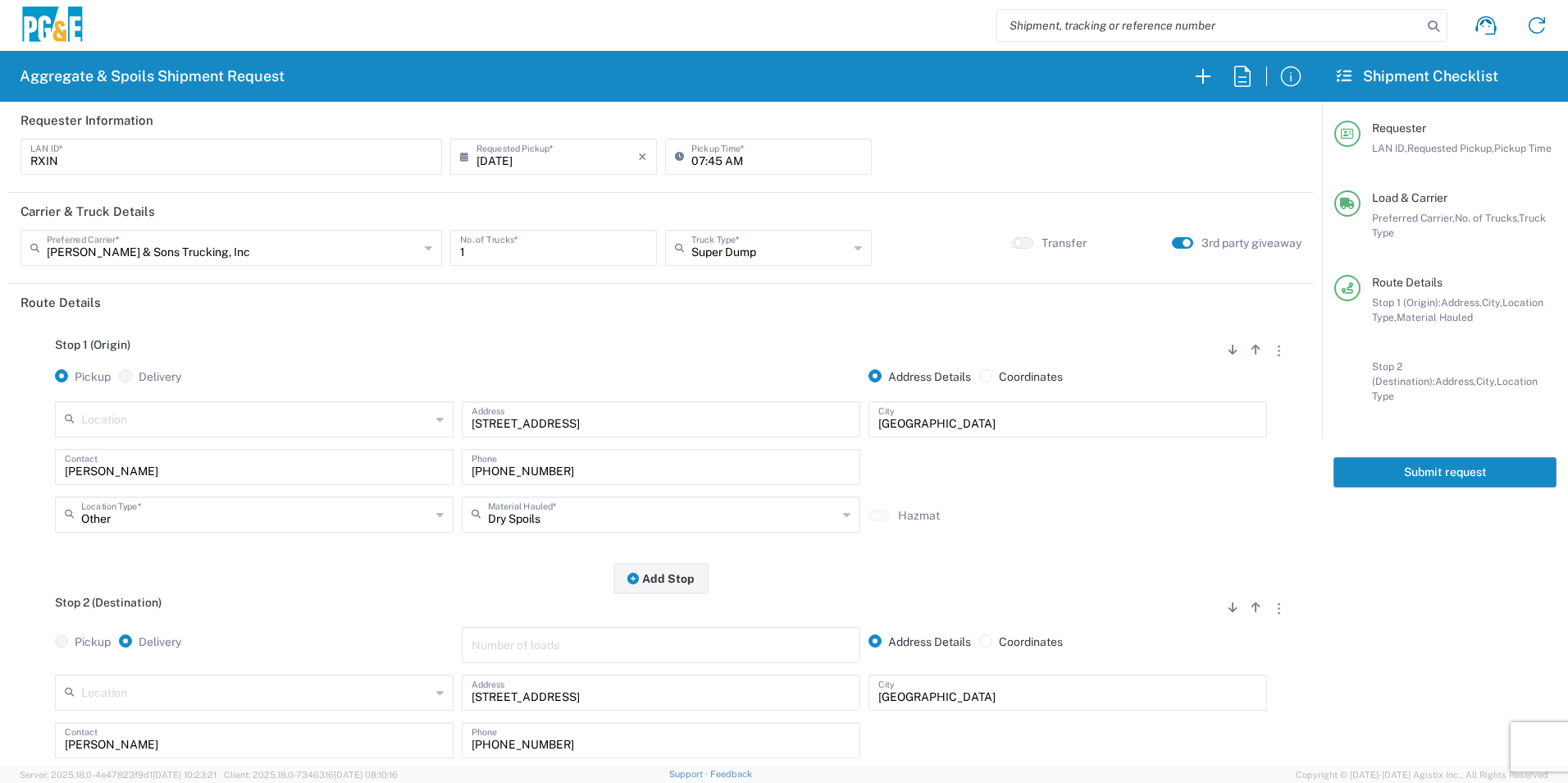
click at [1406, 458] on button "Submit request" at bounding box center [1445, 472] width 223 height 30
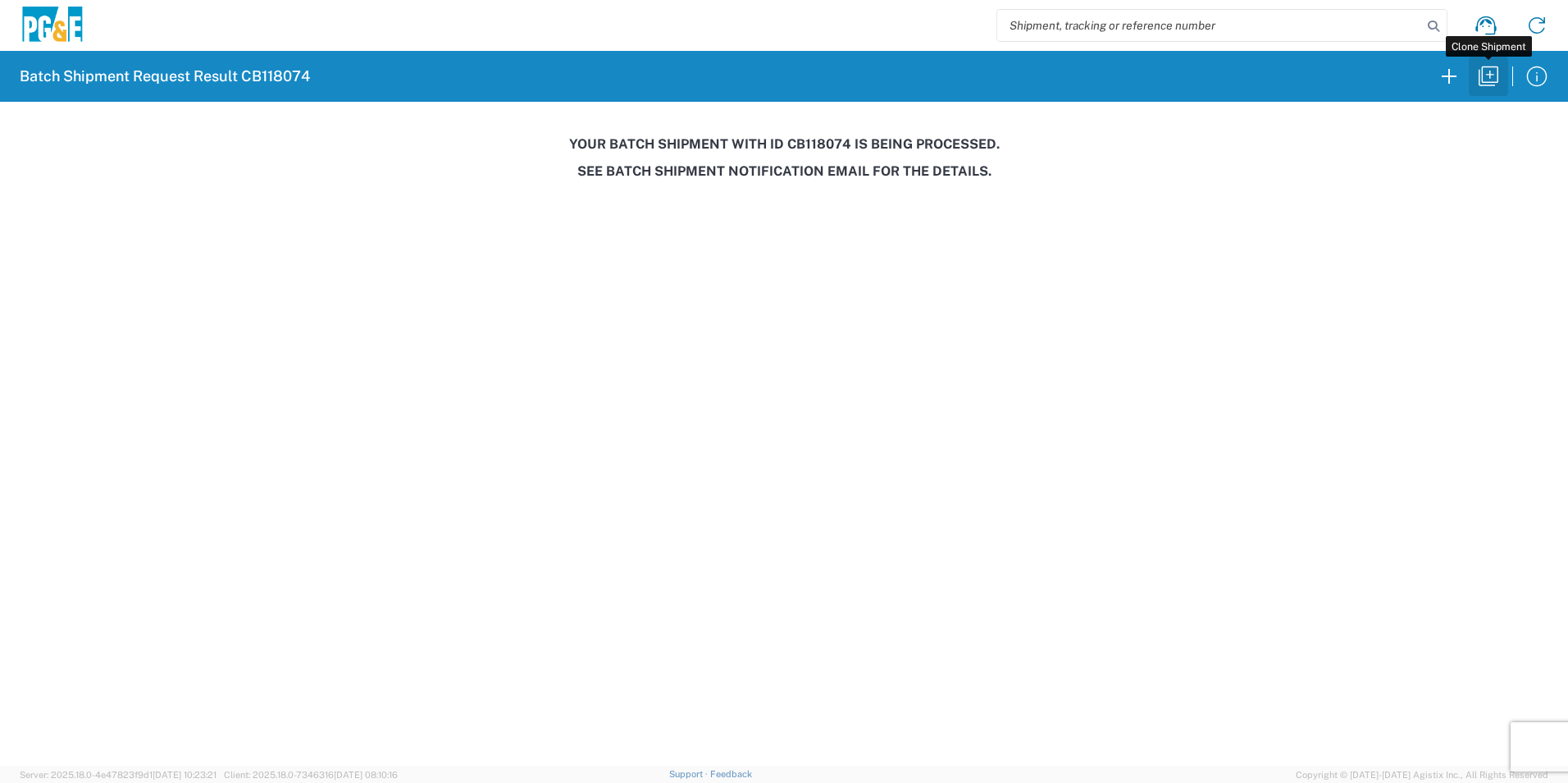
click at [1484, 76] on icon "button" at bounding box center [1488, 76] width 26 height 26
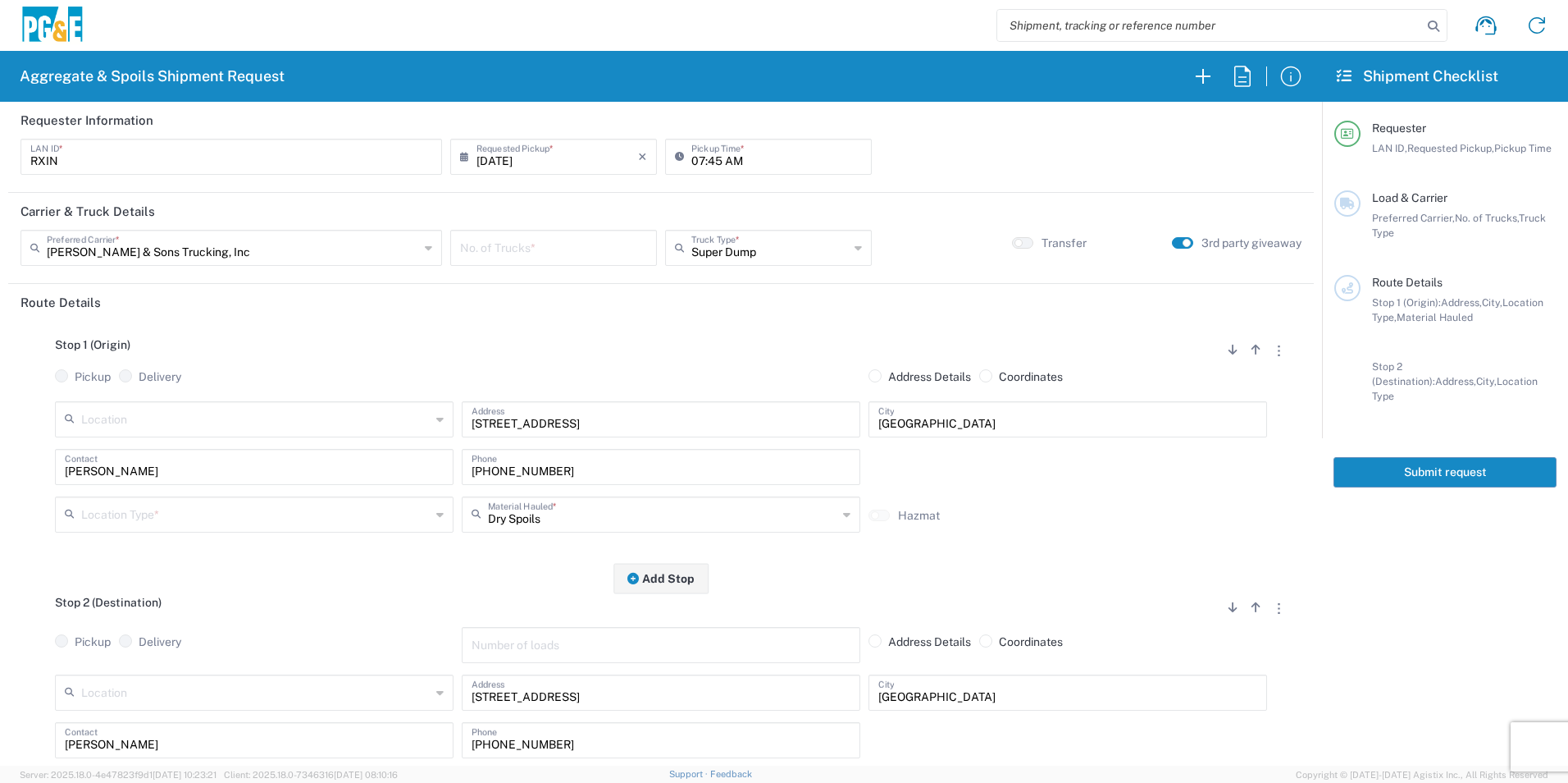
click at [695, 158] on input "07:45 AM" at bounding box center [777, 155] width 171 height 28
click at [711, 161] on input "08:45 AM" at bounding box center [777, 155] width 171 height 28
type input "08:00 AM"
click at [564, 246] on input "number" at bounding box center [553, 246] width 187 height 28
type input "1"
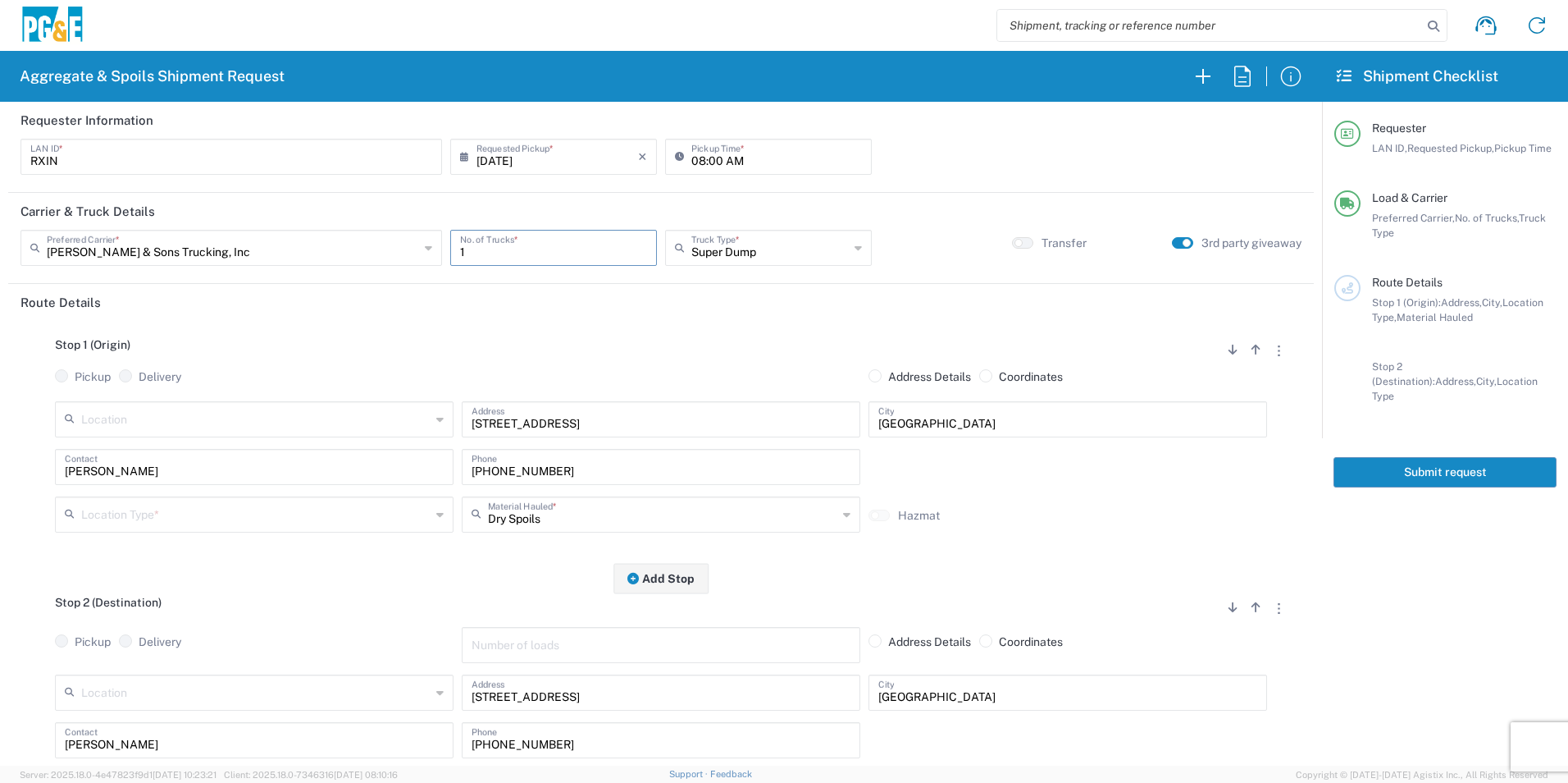
click at [104, 505] on input "text" at bounding box center [255, 512] width 349 height 28
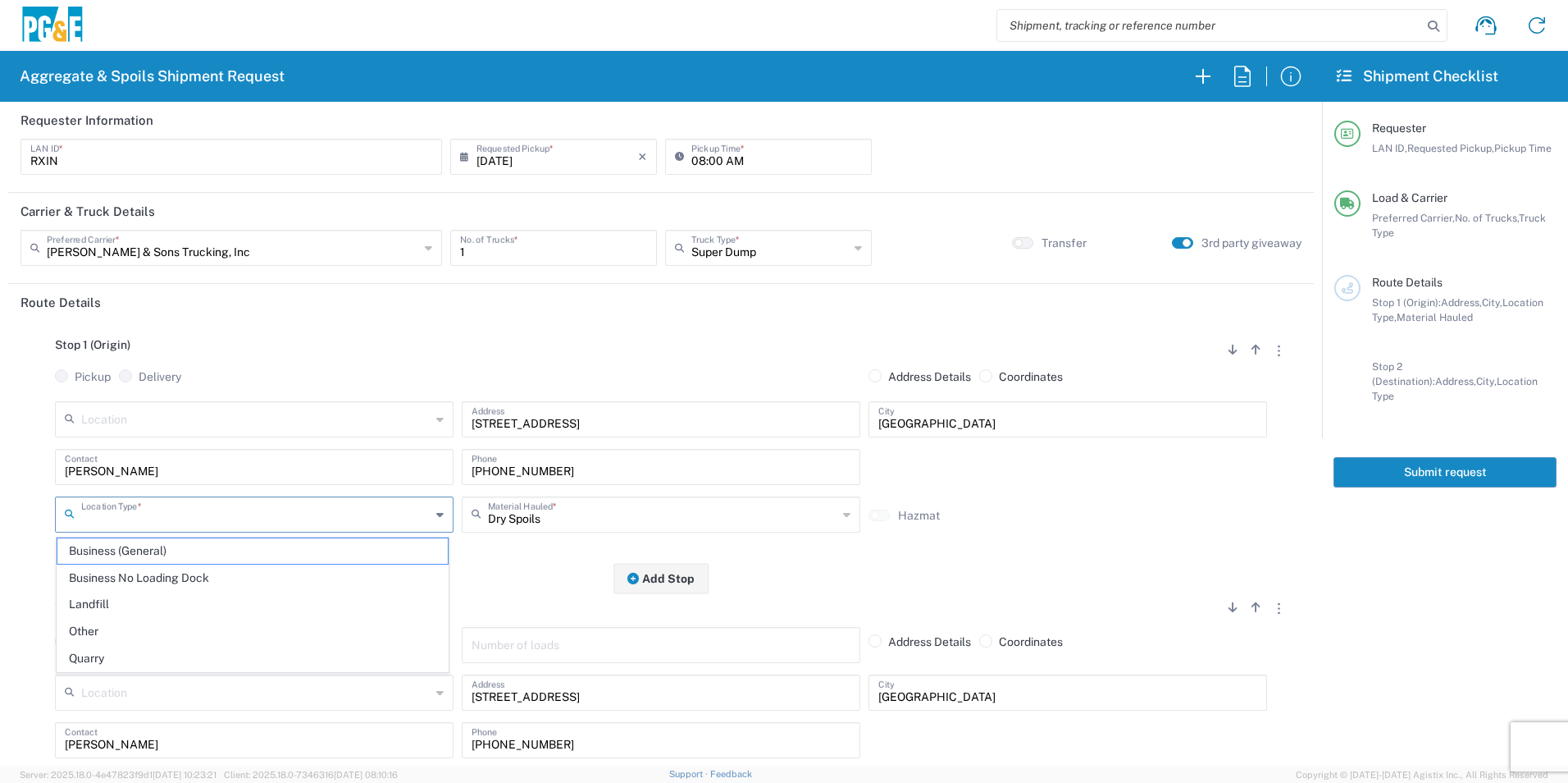
drag, startPoint x: 102, startPoint y: 628, endPoint x: 131, endPoint y: 613, distance: 32.6
click at [102, 628] on span "Other" at bounding box center [253, 630] width 390 height 25
type input "Other"
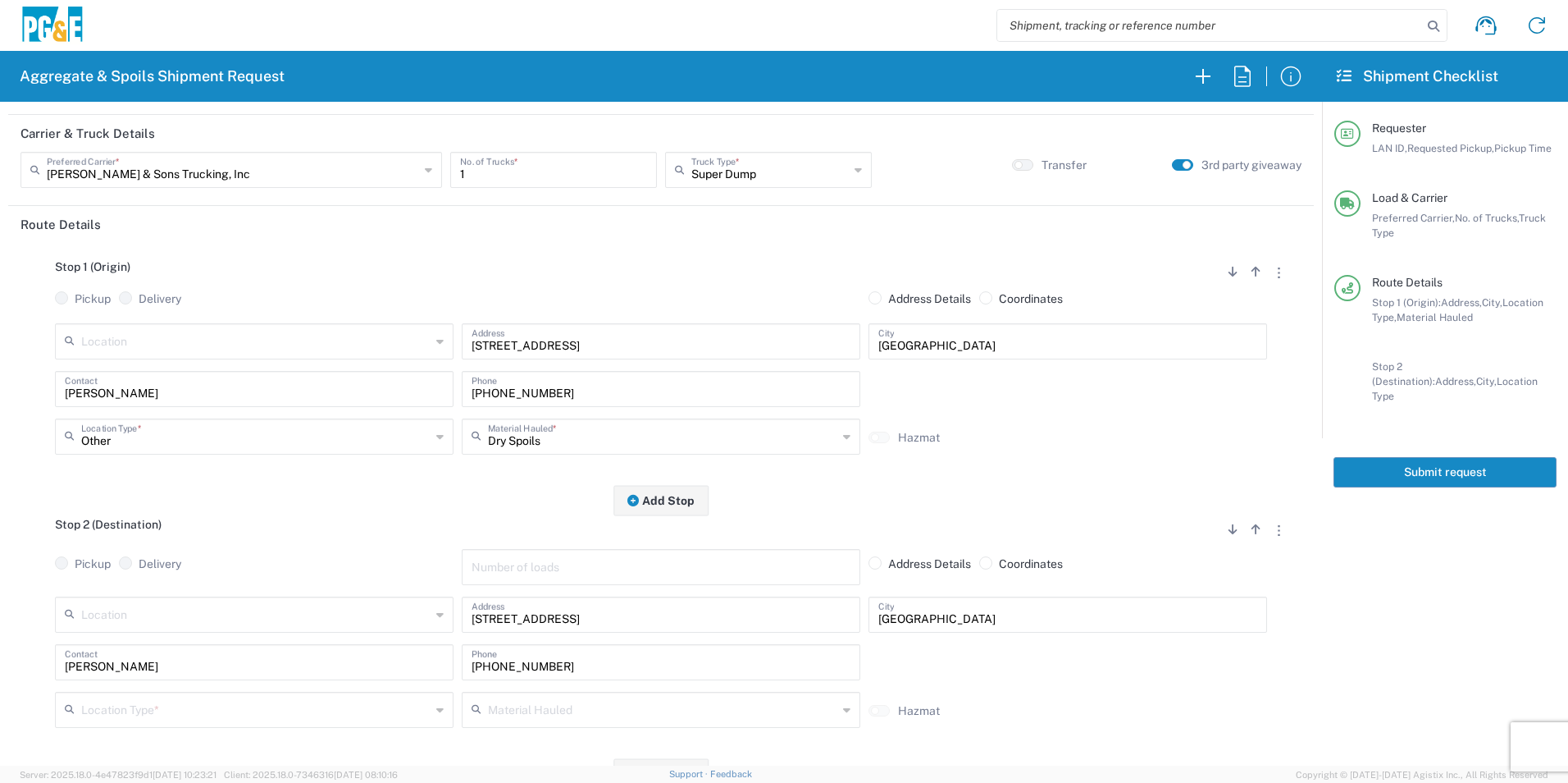
scroll to position [164, 0]
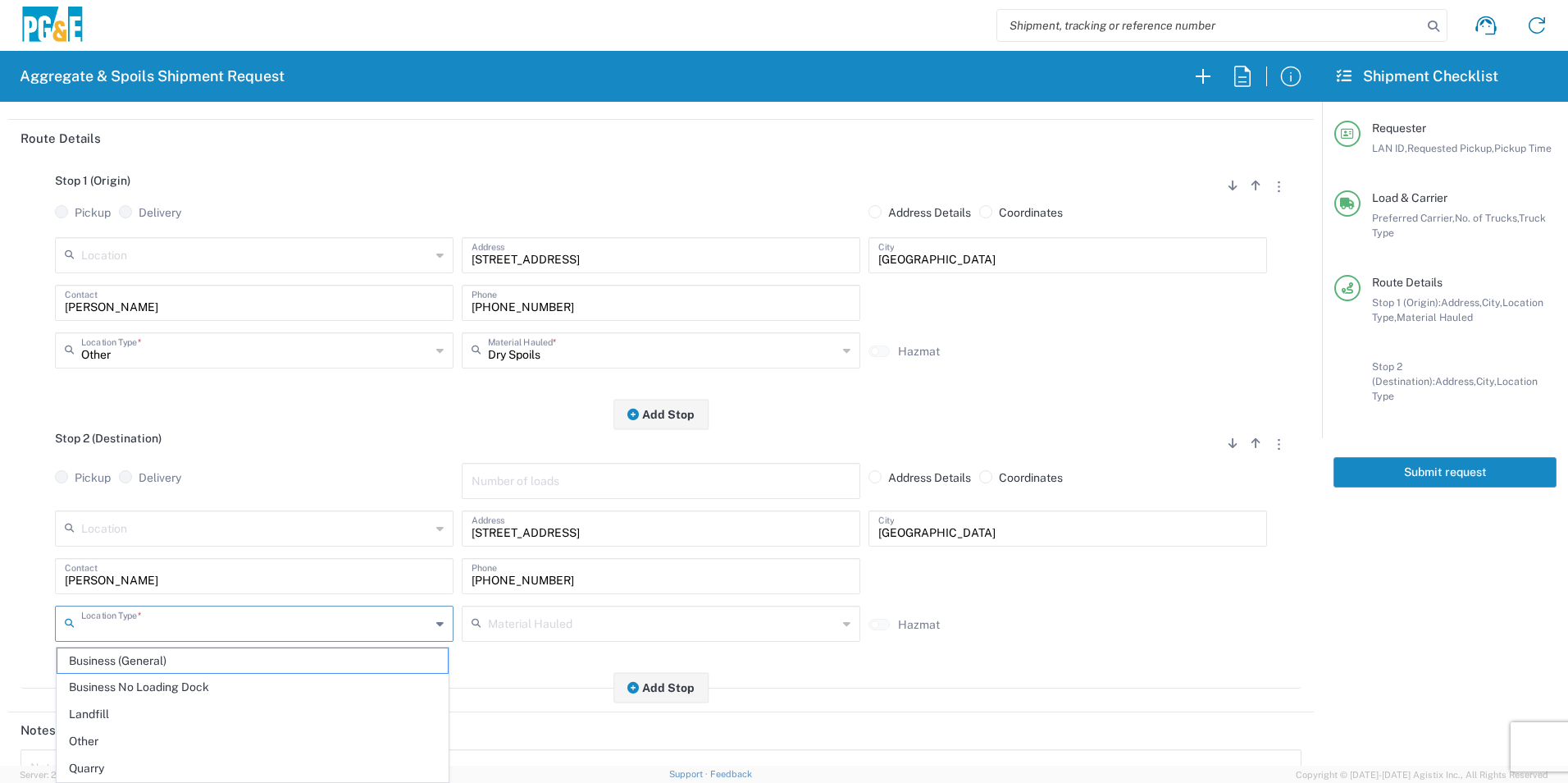
click at [166, 628] on input "text" at bounding box center [255, 622] width 349 height 28
click at [109, 742] on span "Other" at bounding box center [253, 741] width 390 height 25
type input "Other"
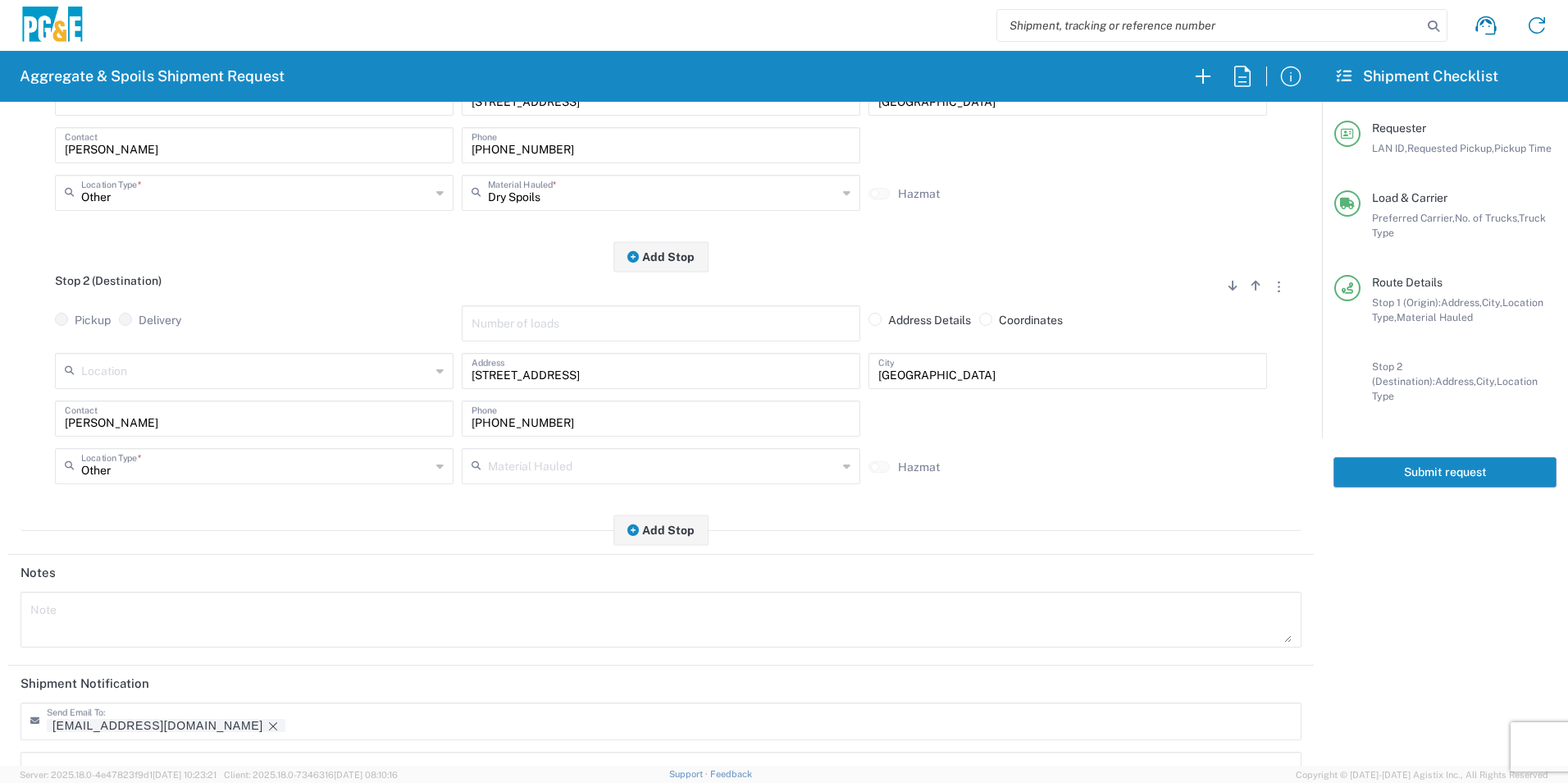
scroll to position [410, 0]
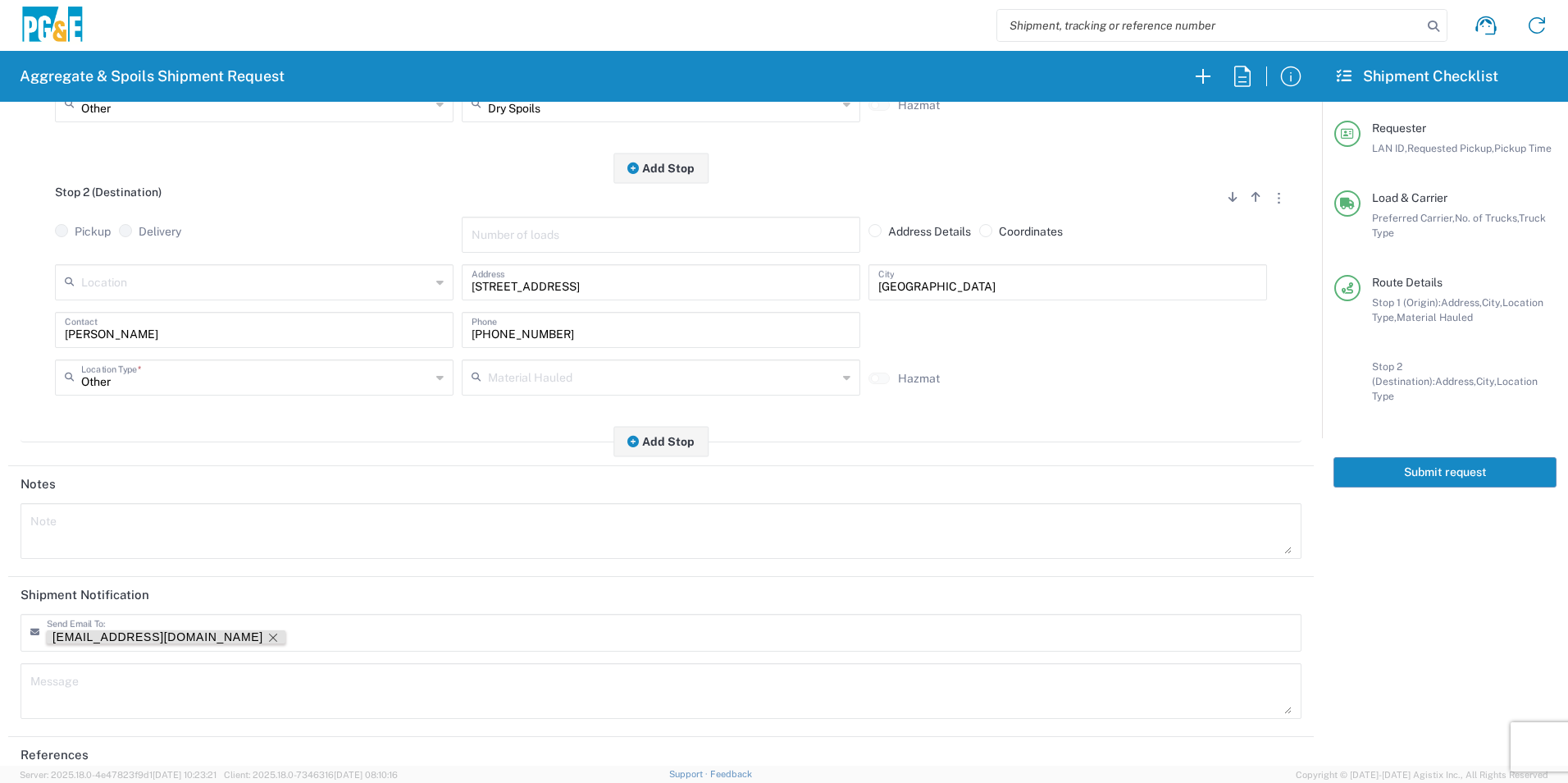
click at [269, 637] on icon "Remove tag" at bounding box center [273, 637] width 9 height 9
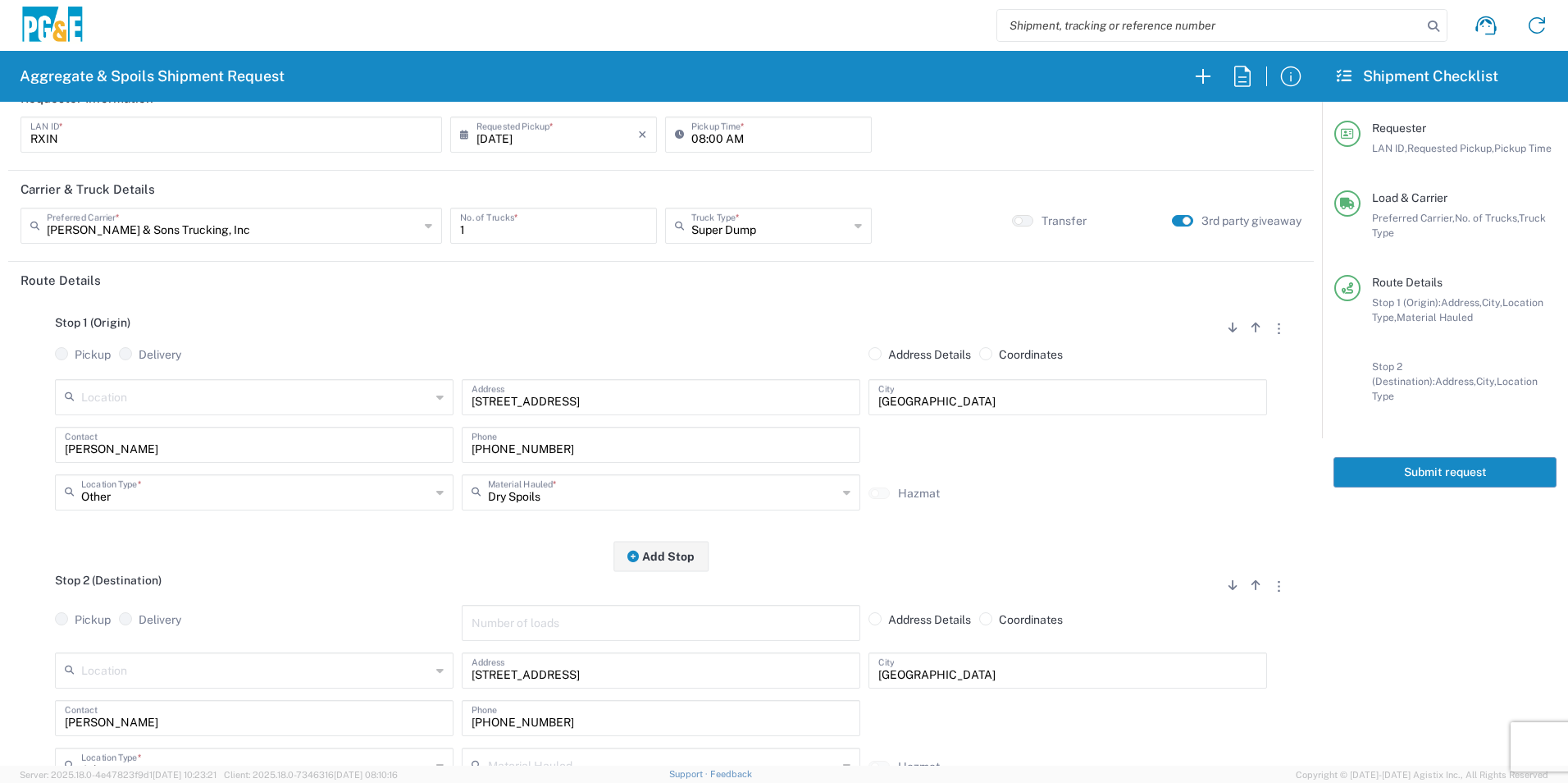
scroll to position [0, 0]
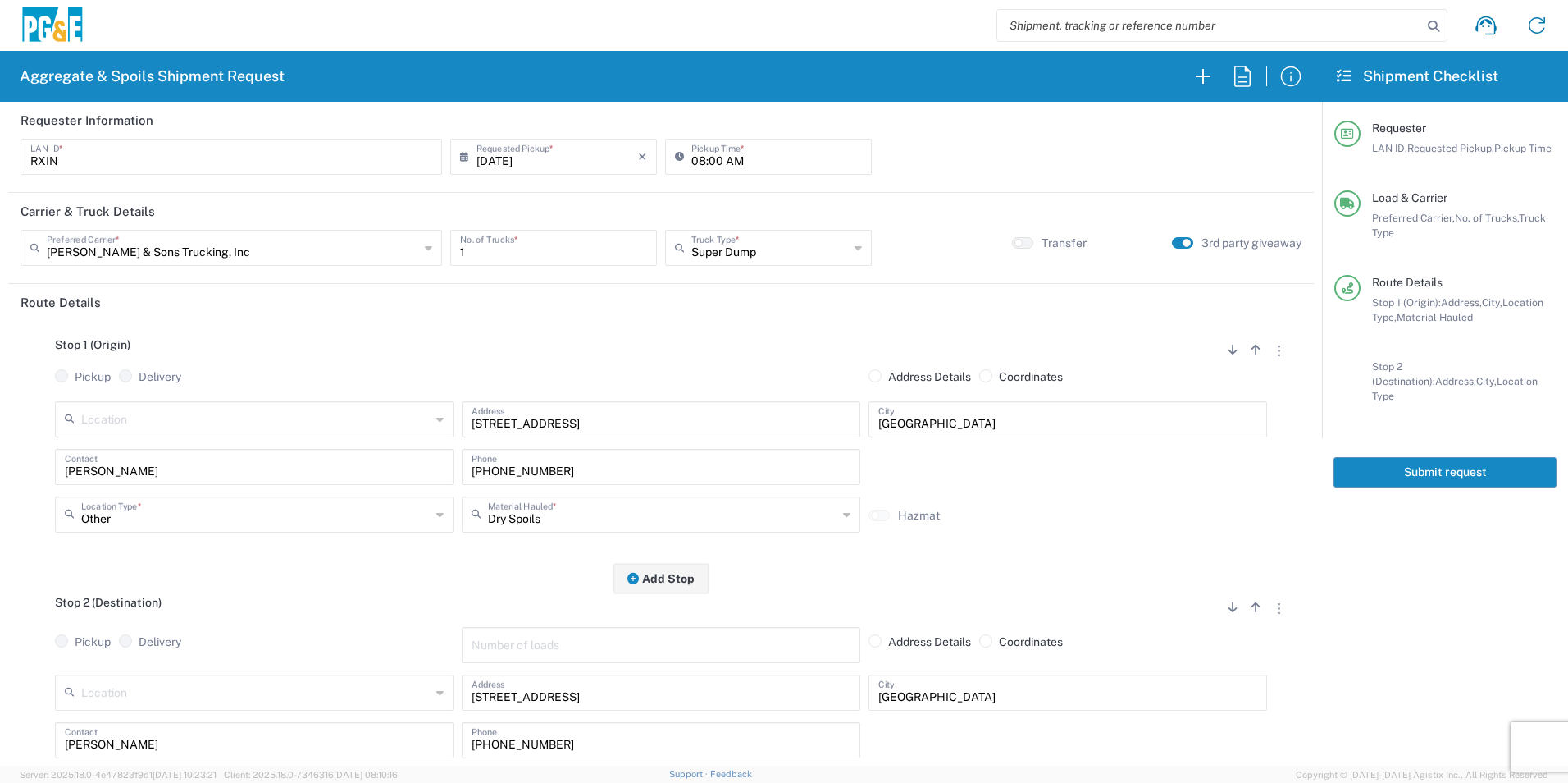
click at [1424, 459] on button "Submit request" at bounding box center [1445, 472] width 223 height 30
